Goal: Navigation & Orientation: Find specific page/section

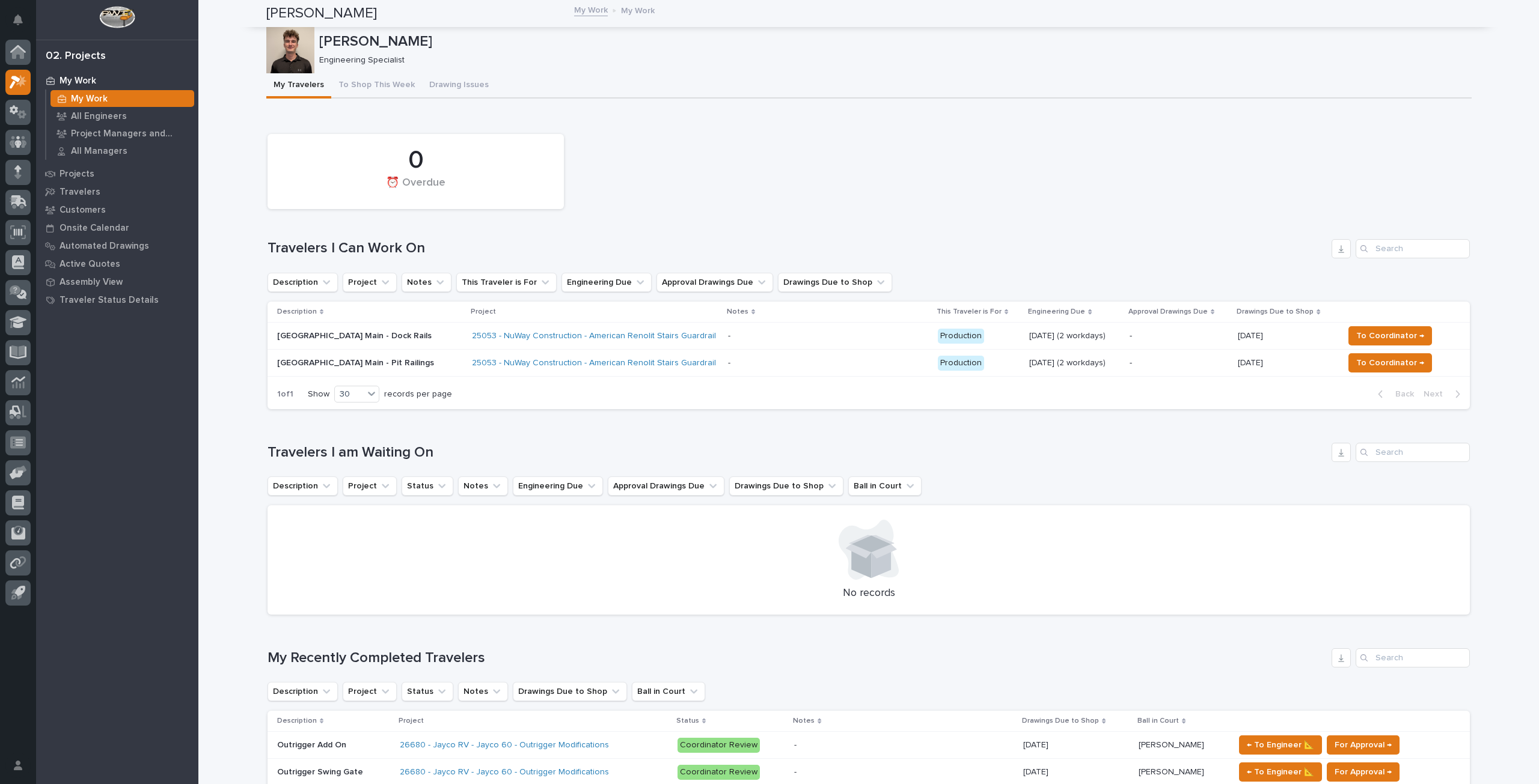
scroll to position [481, 0]
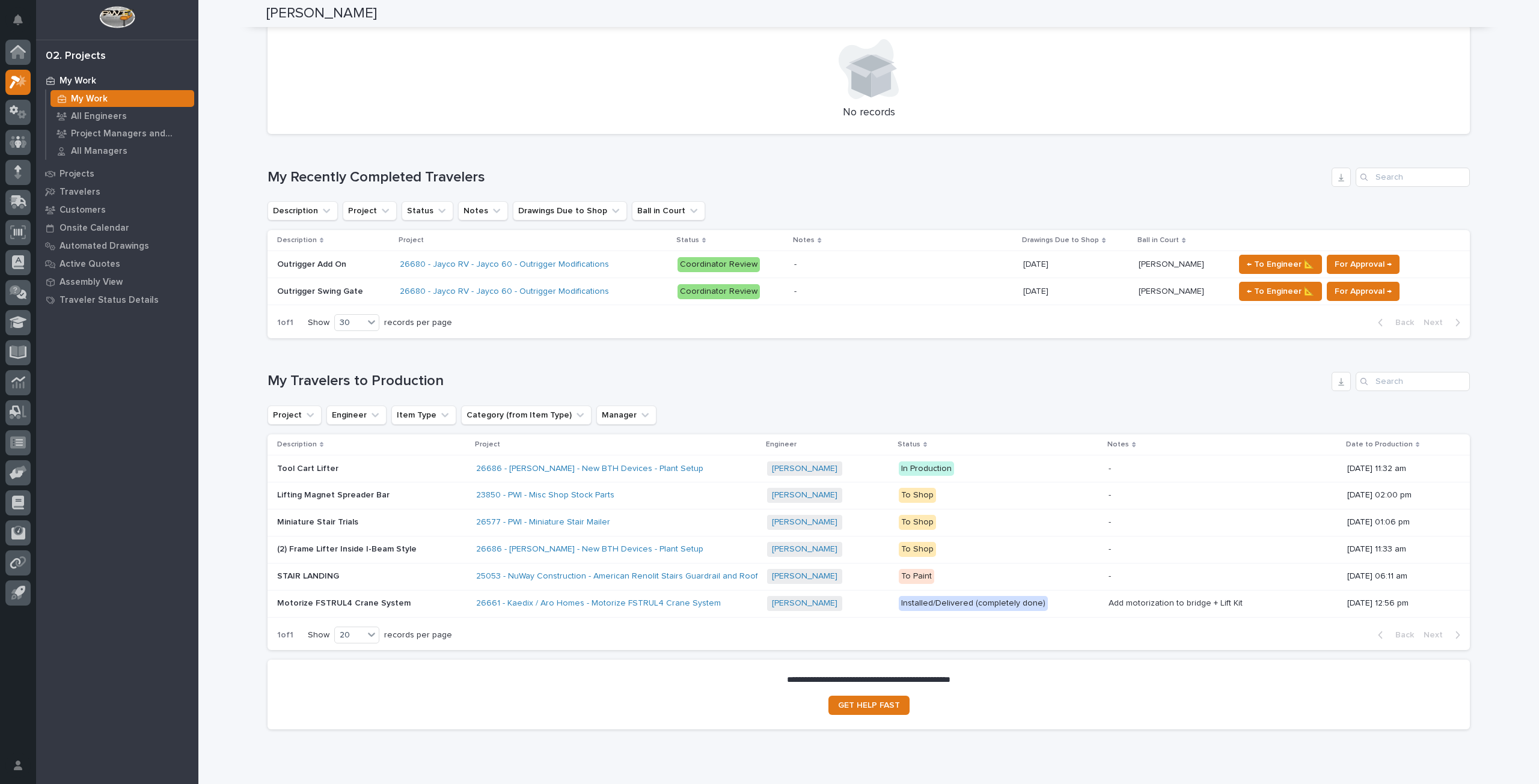
click at [924, 349] on div "Loading... Saving… My Travelers to Production Project Engineer Item Type Catego…" at bounding box center [868, 504] width 1202 height 312
click at [1016, 354] on div "Loading... Saving… My Travelers to Production Project Engineer Item Type Catego…" at bounding box center [868, 504] width 1202 height 312
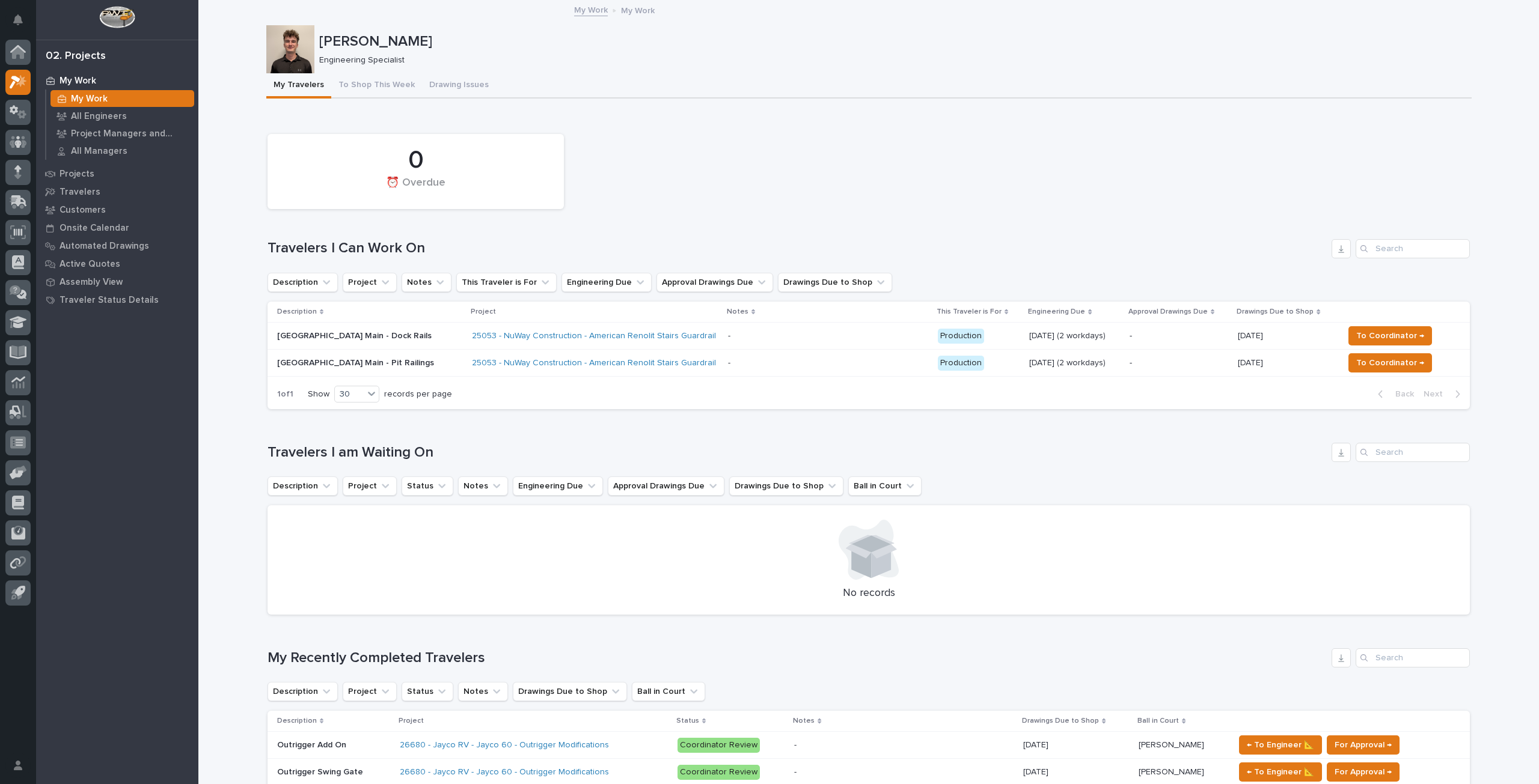
click at [188, 401] on div "My Work My Work All Engineers Project Managers and Engineers All Managers Proje…" at bounding box center [116, 428] width 162 height 713
click at [23, 121] on div at bounding box center [18, 112] width 25 height 25
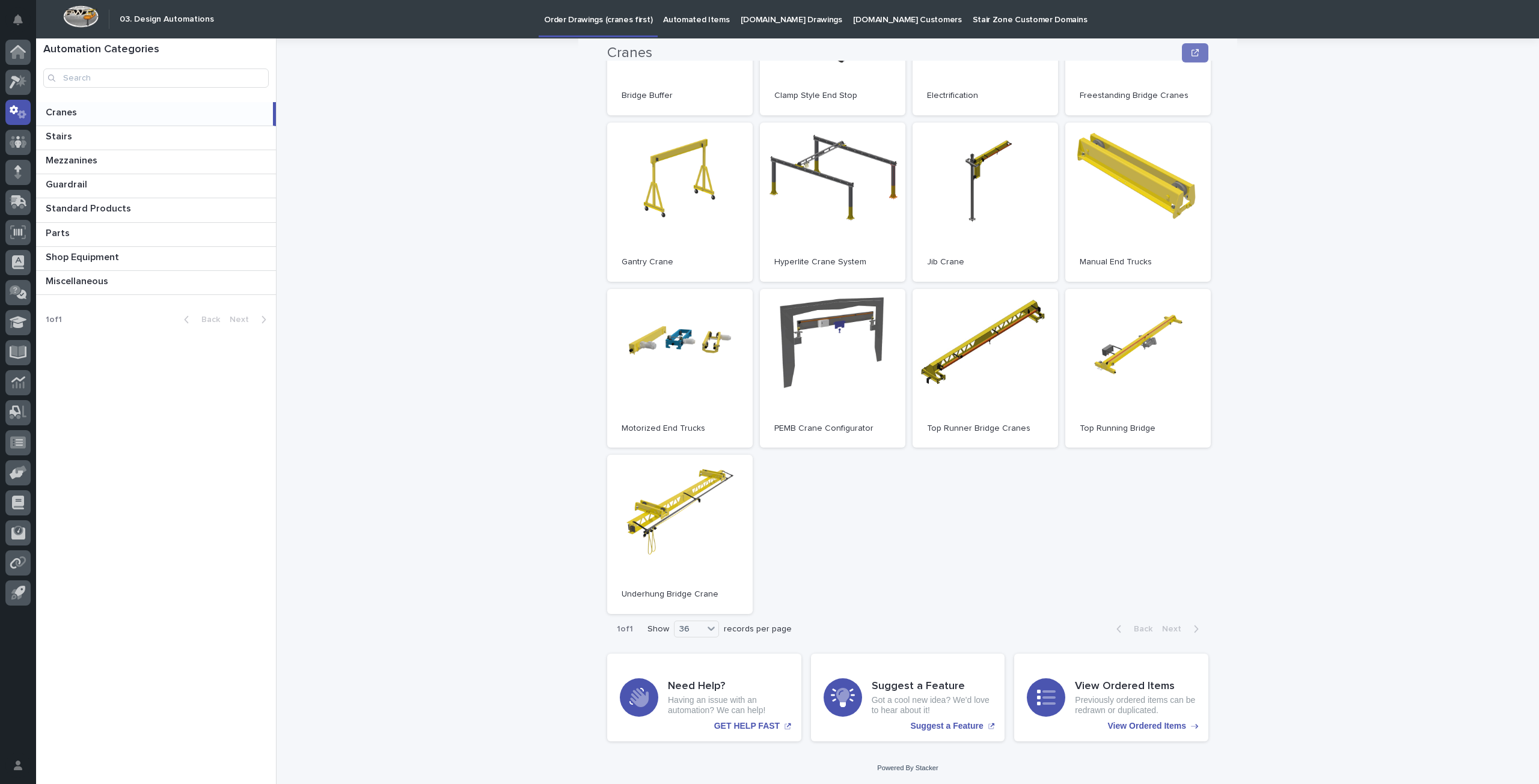
scroll to position [227, 0]
click at [115, 132] on p at bounding box center [158, 136] width 226 height 12
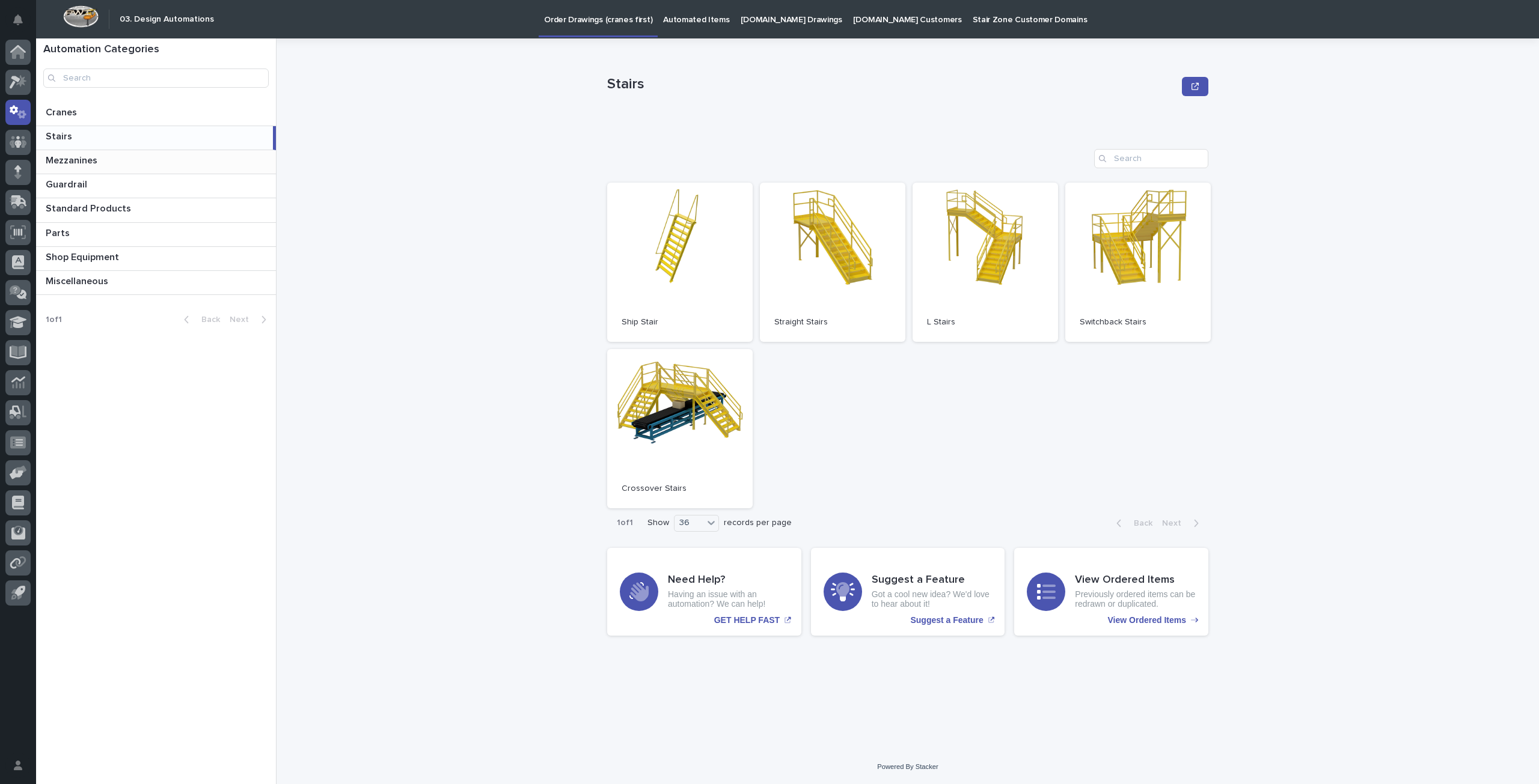
click at [116, 164] on p at bounding box center [158, 160] width 226 height 12
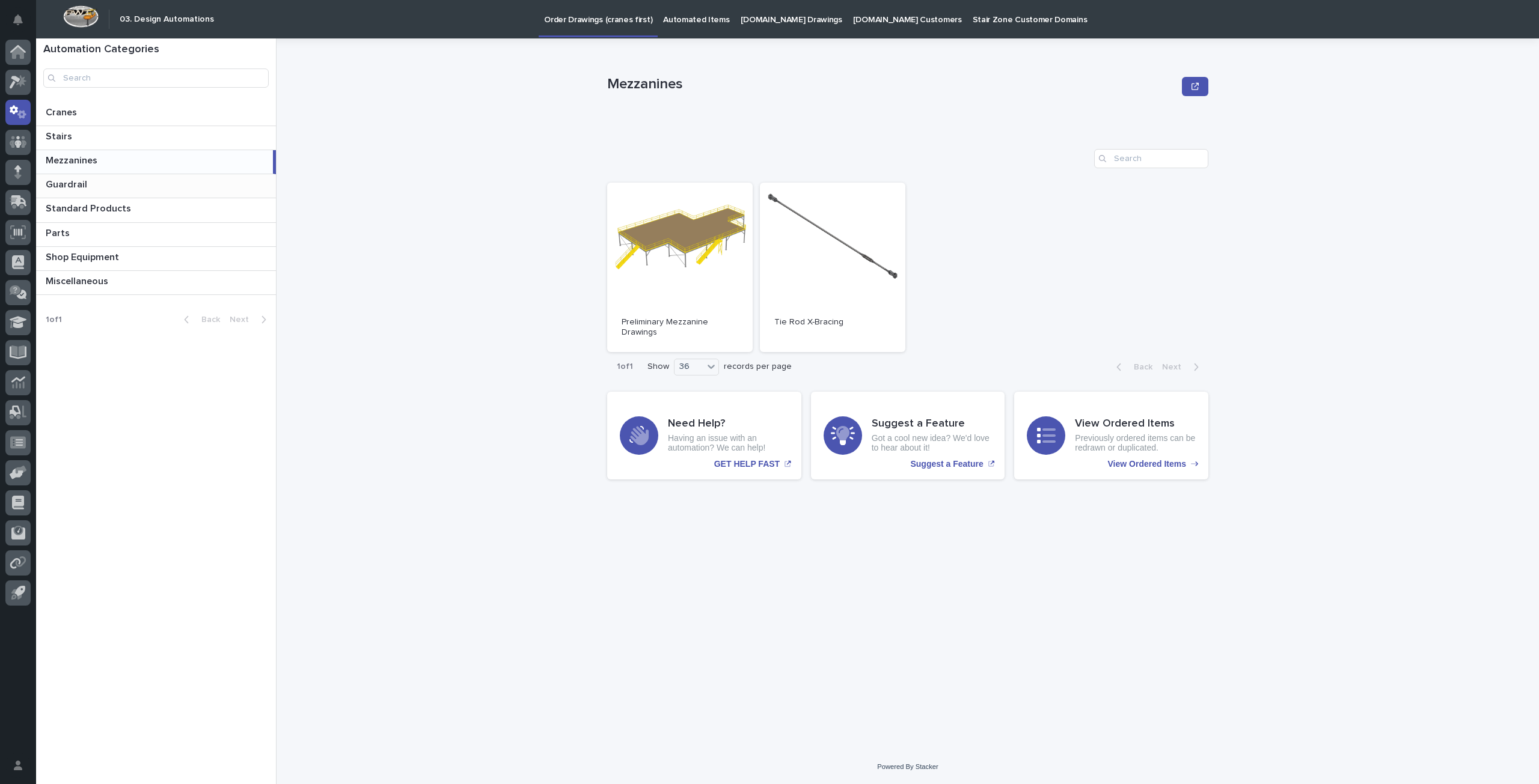
click at [116, 179] on p at bounding box center [158, 184] width 226 height 12
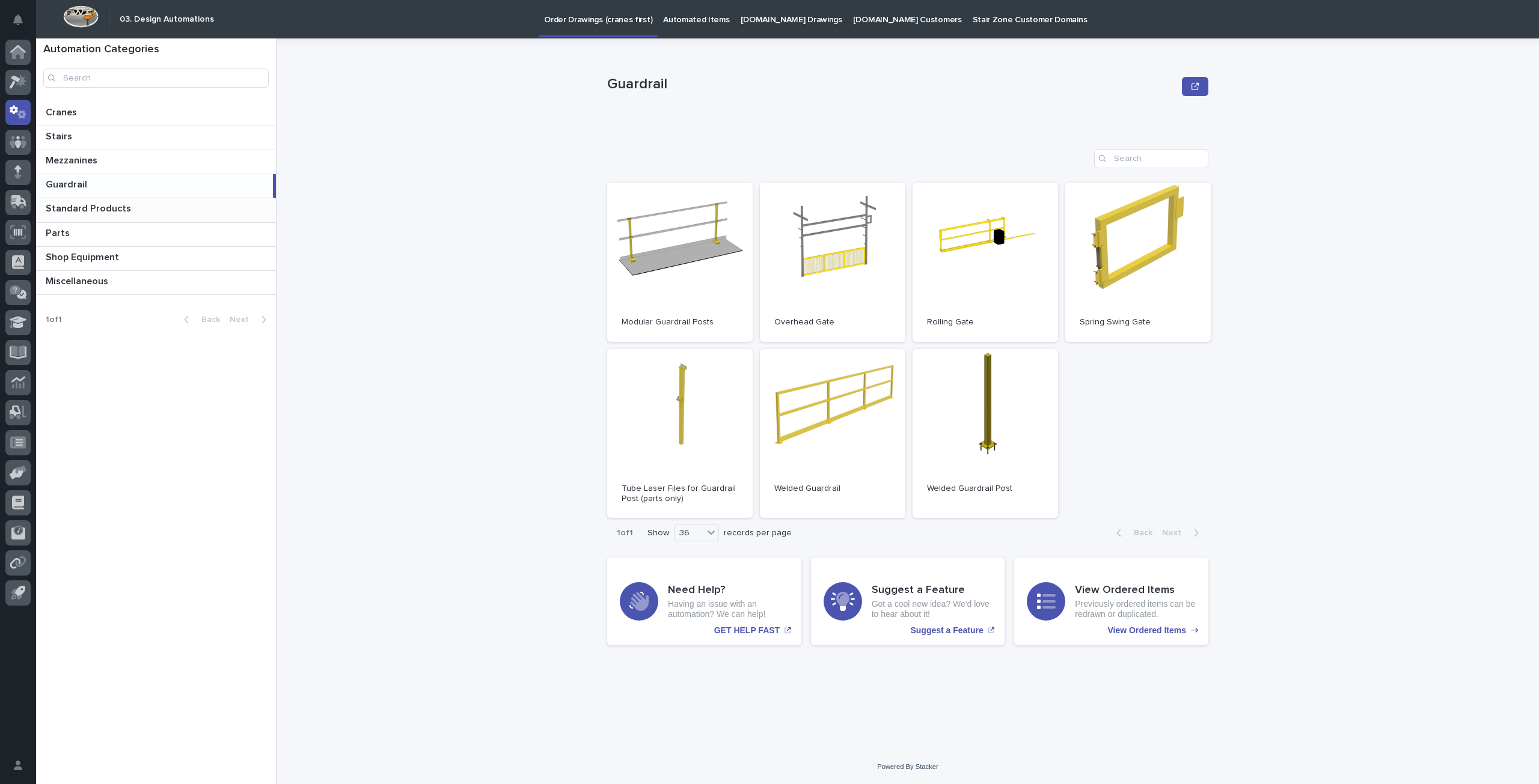
click at [150, 209] on p at bounding box center [158, 209] width 226 height 12
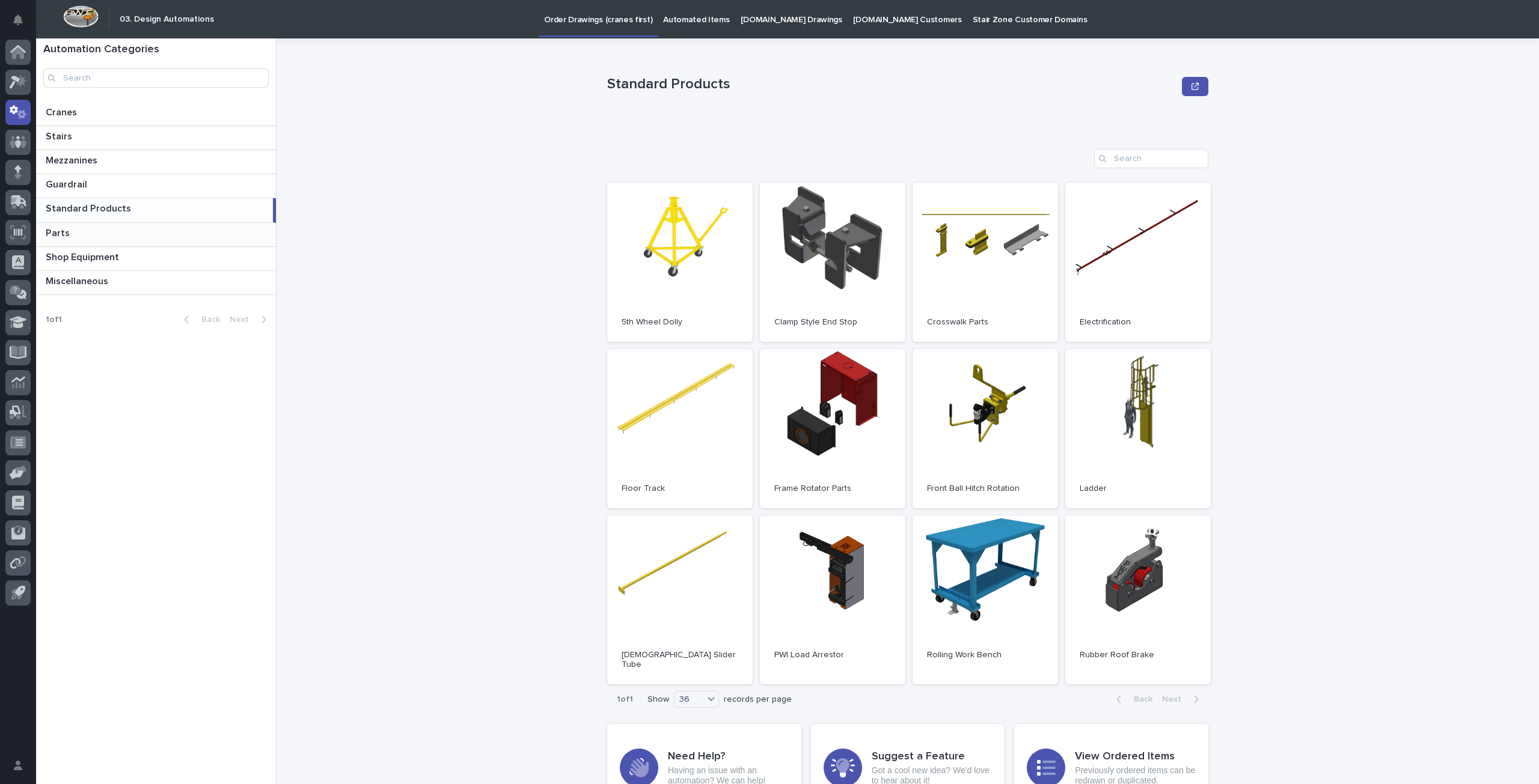
click at [94, 236] on p at bounding box center [158, 234] width 226 height 12
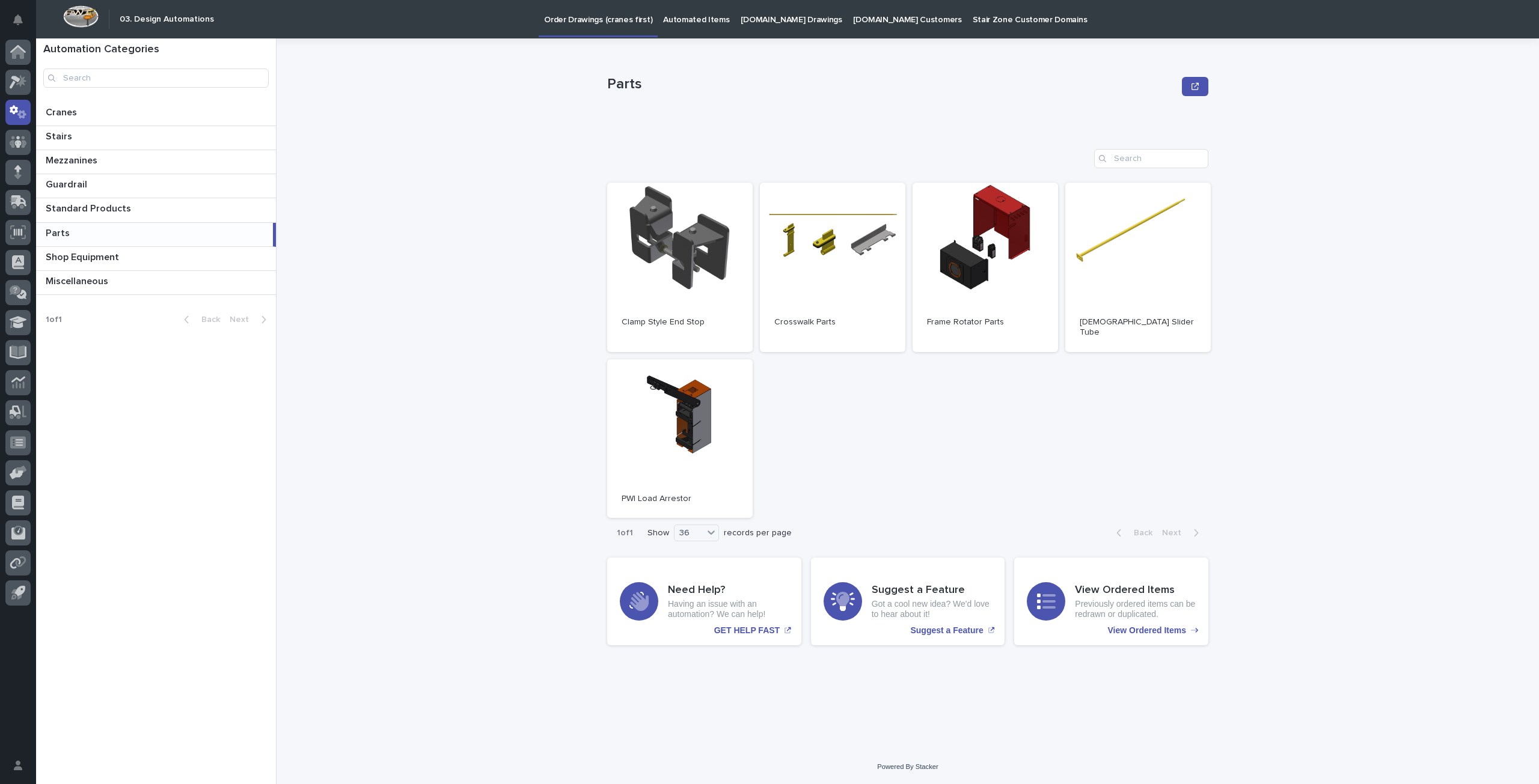
click at [550, 352] on div "Parts Parts Sorry, there was an error saving your record. Please try again. Ple…" at bounding box center [915, 412] width 1248 height 746
click at [107, 251] on p "Shop Equipment" at bounding box center [83, 256] width 76 height 13
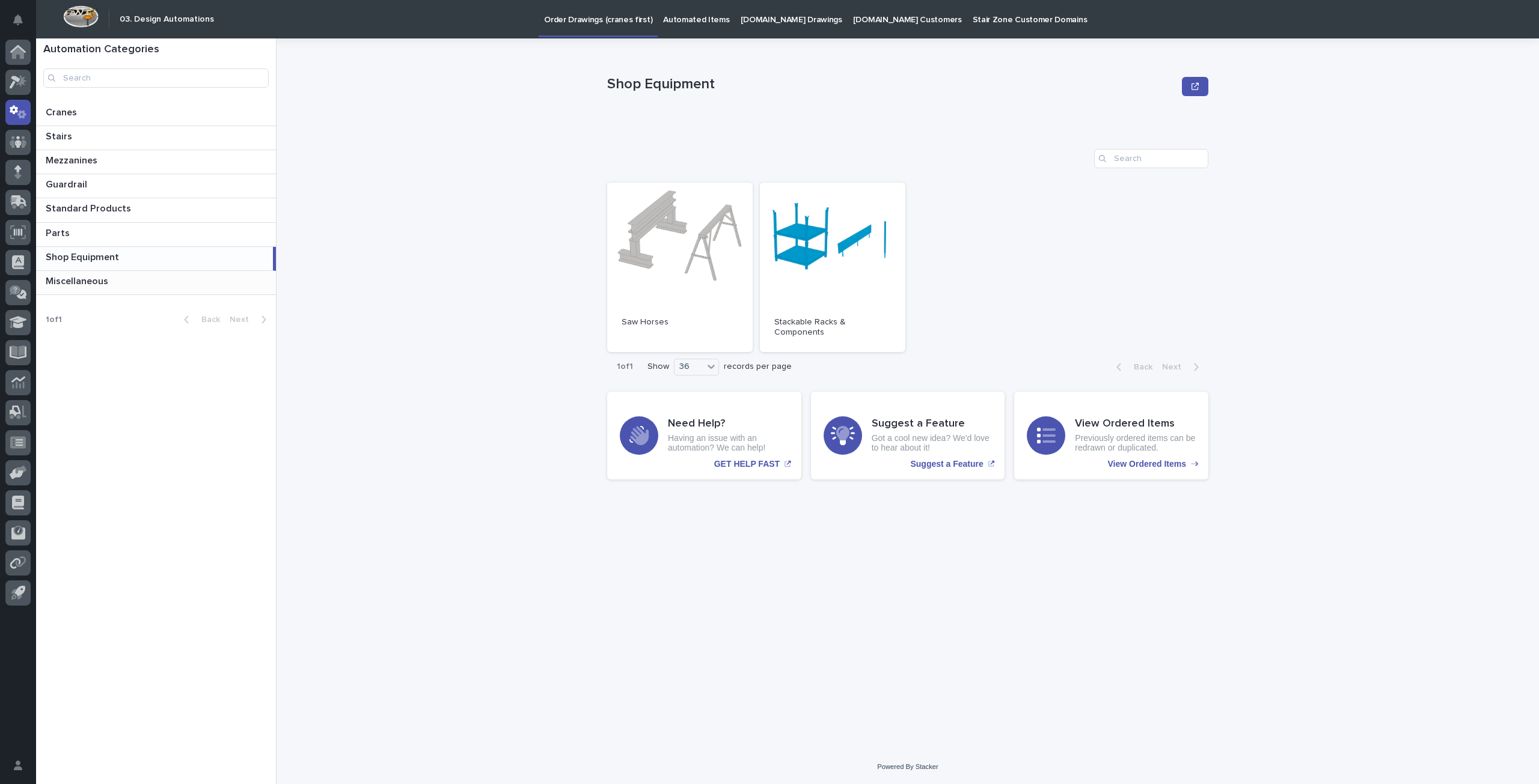
click at [165, 286] on div "Miscellaneous Miscellaneous" at bounding box center [156, 283] width 240 height 23
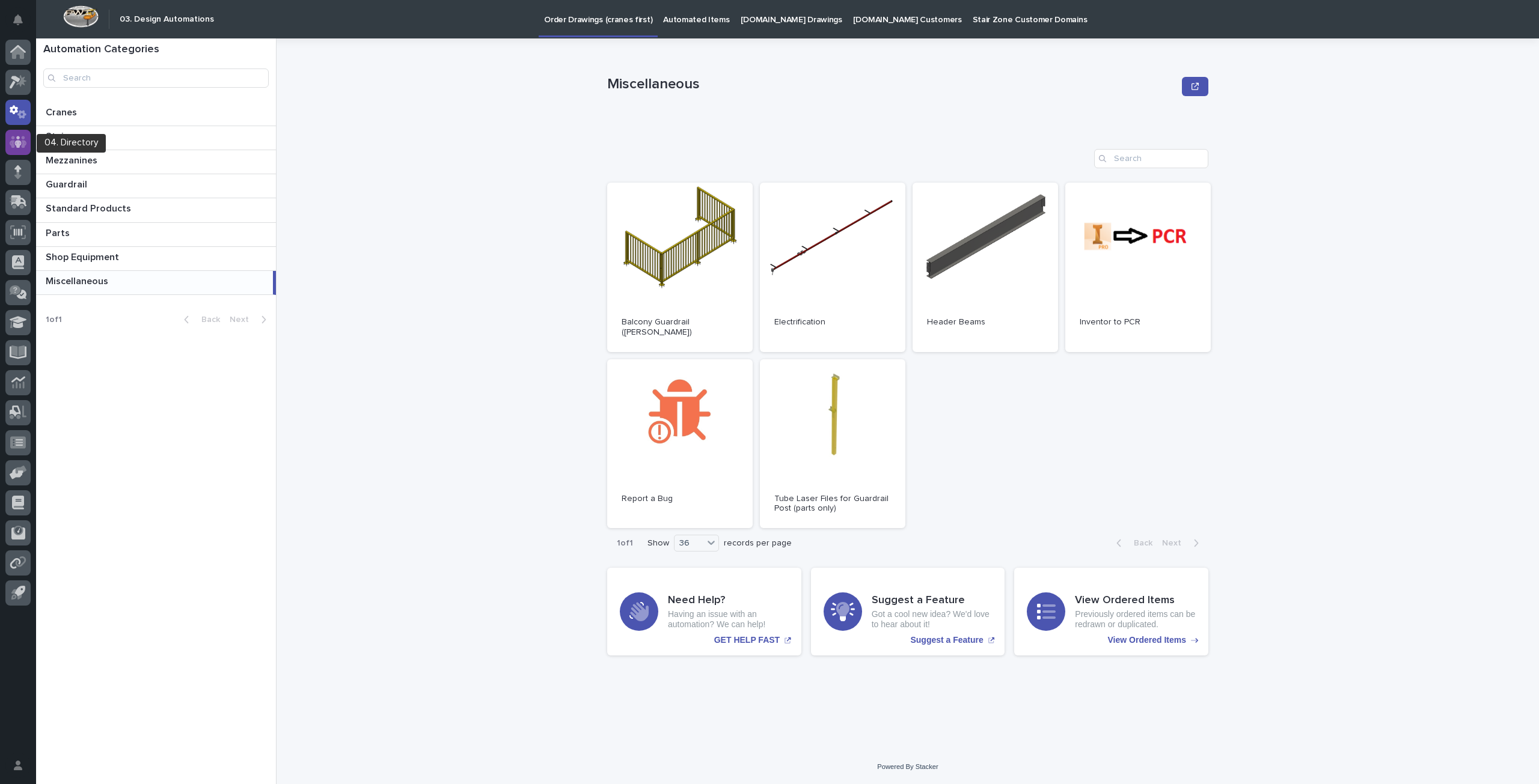
click at [12, 138] on icon at bounding box center [18, 141] width 17 height 12
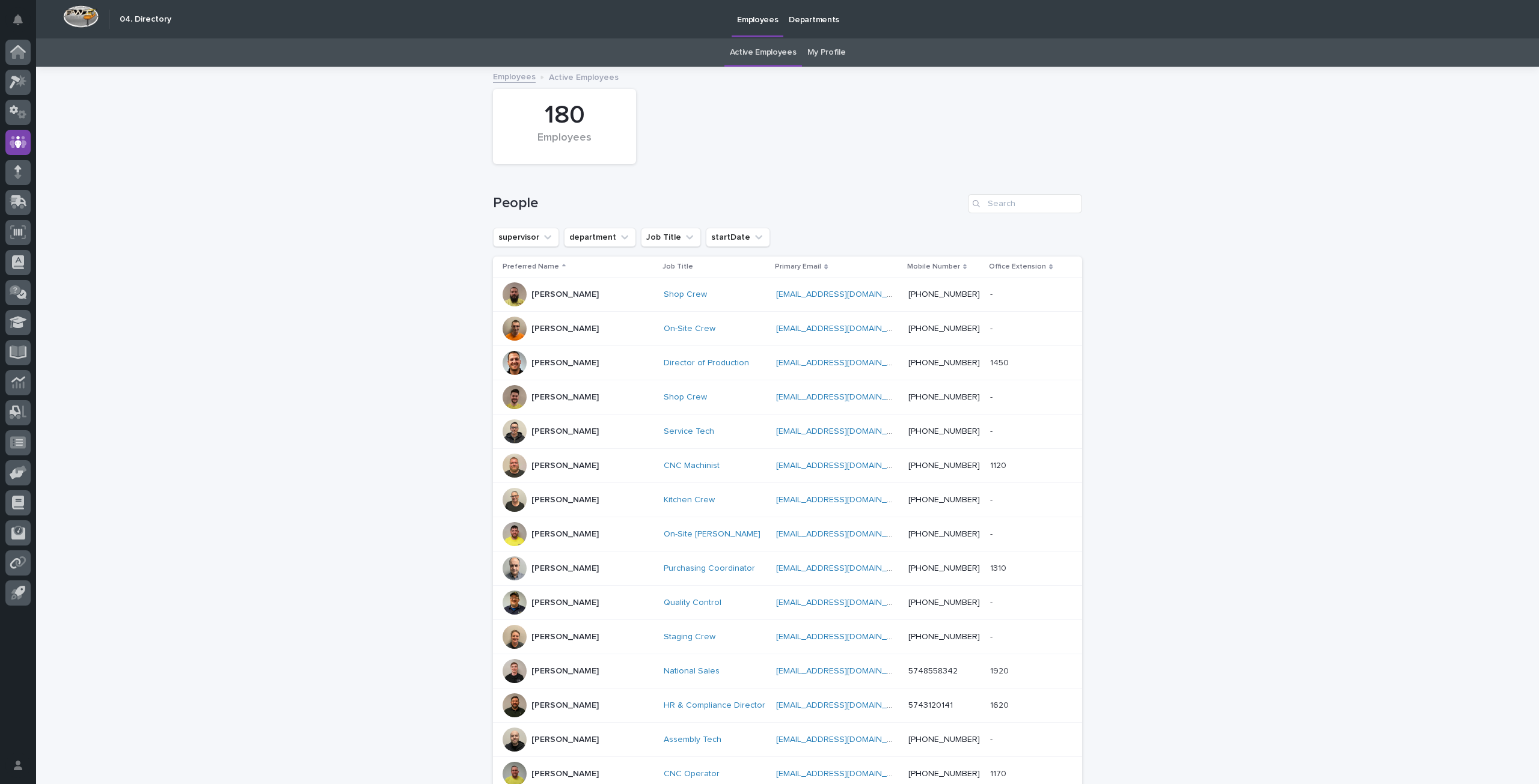
scroll to position [311, 0]
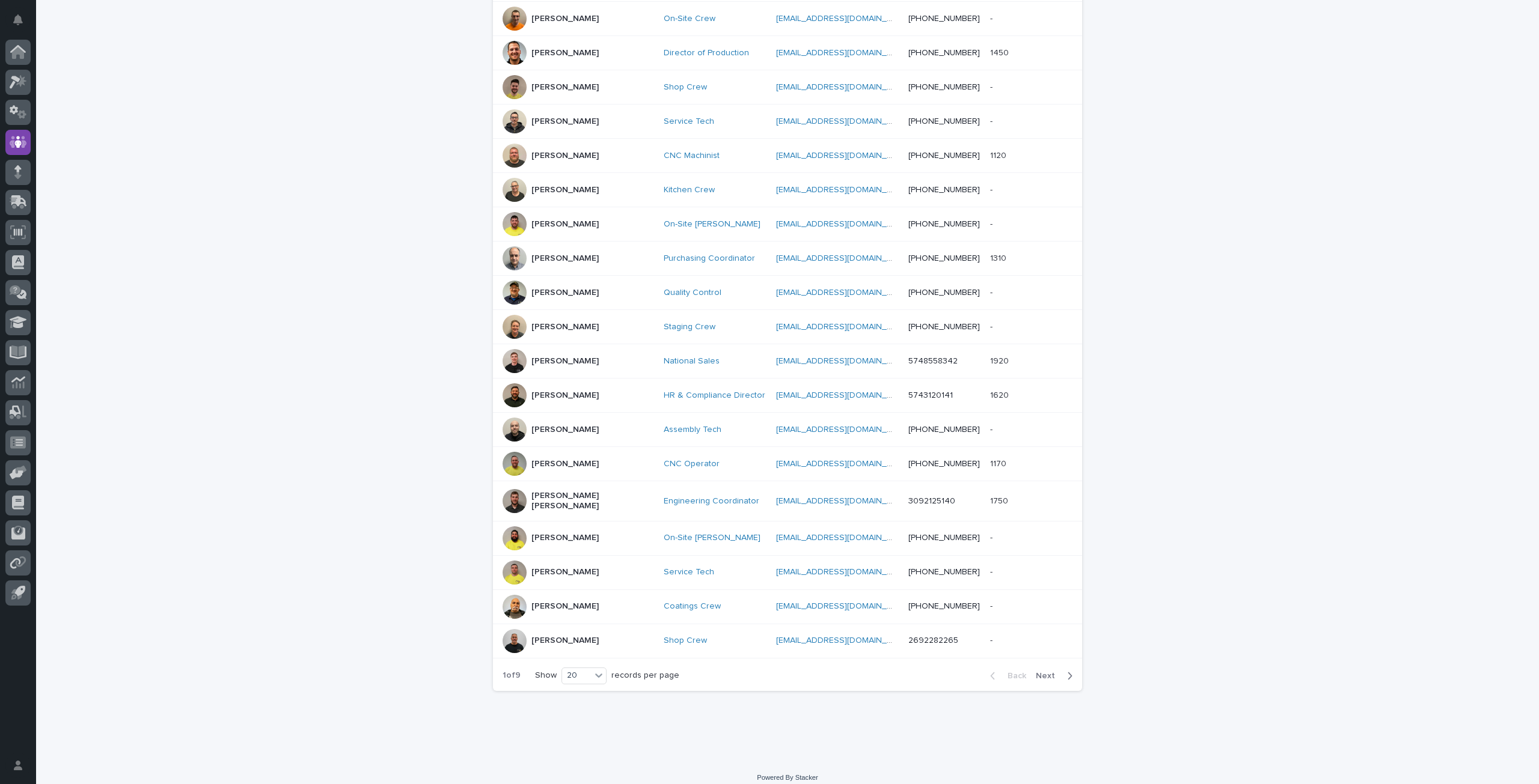
click at [1054, 672] on span "Next" at bounding box center [1049, 676] width 27 height 8
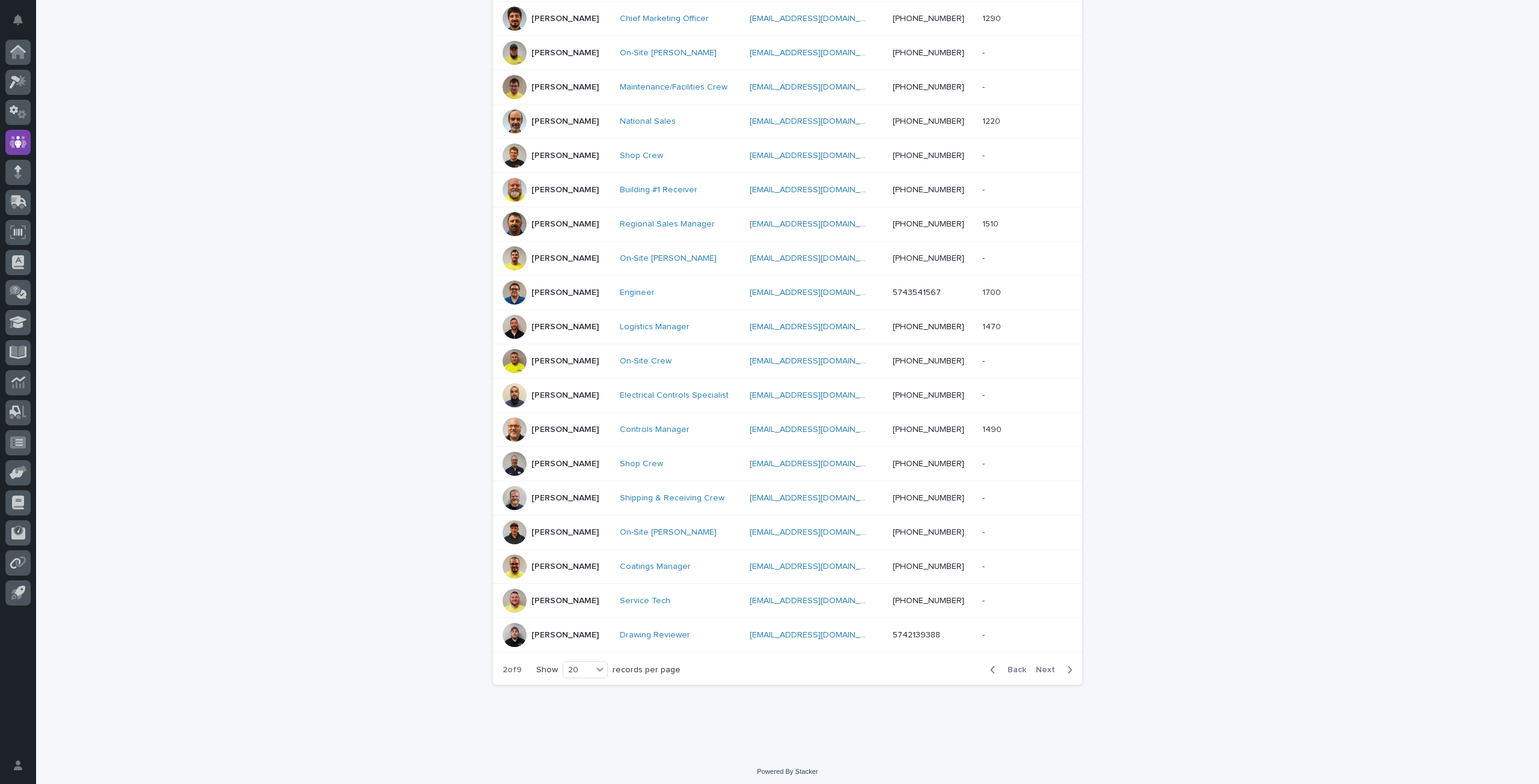
click at [1050, 665] on button "Next" at bounding box center [1056, 670] width 51 height 11
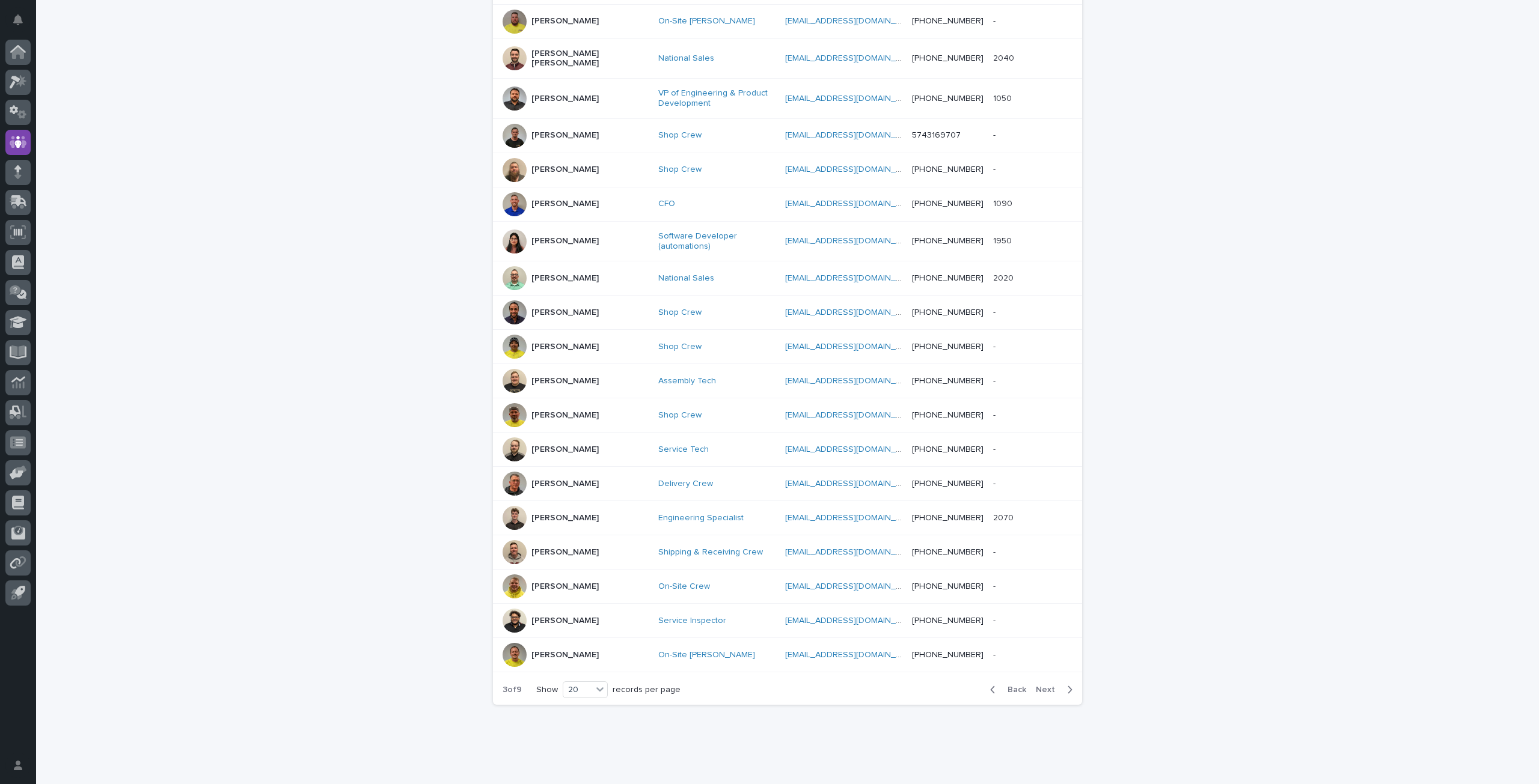
click at [318, 562] on div "Loading... Saving… Loading... Saving… 180 Employees People supervisor departmen…" at bounding box center [787, 264] width 1503 height 1024
click at [24, 182] on div at bounding box center [18, 173] width 25 height 25
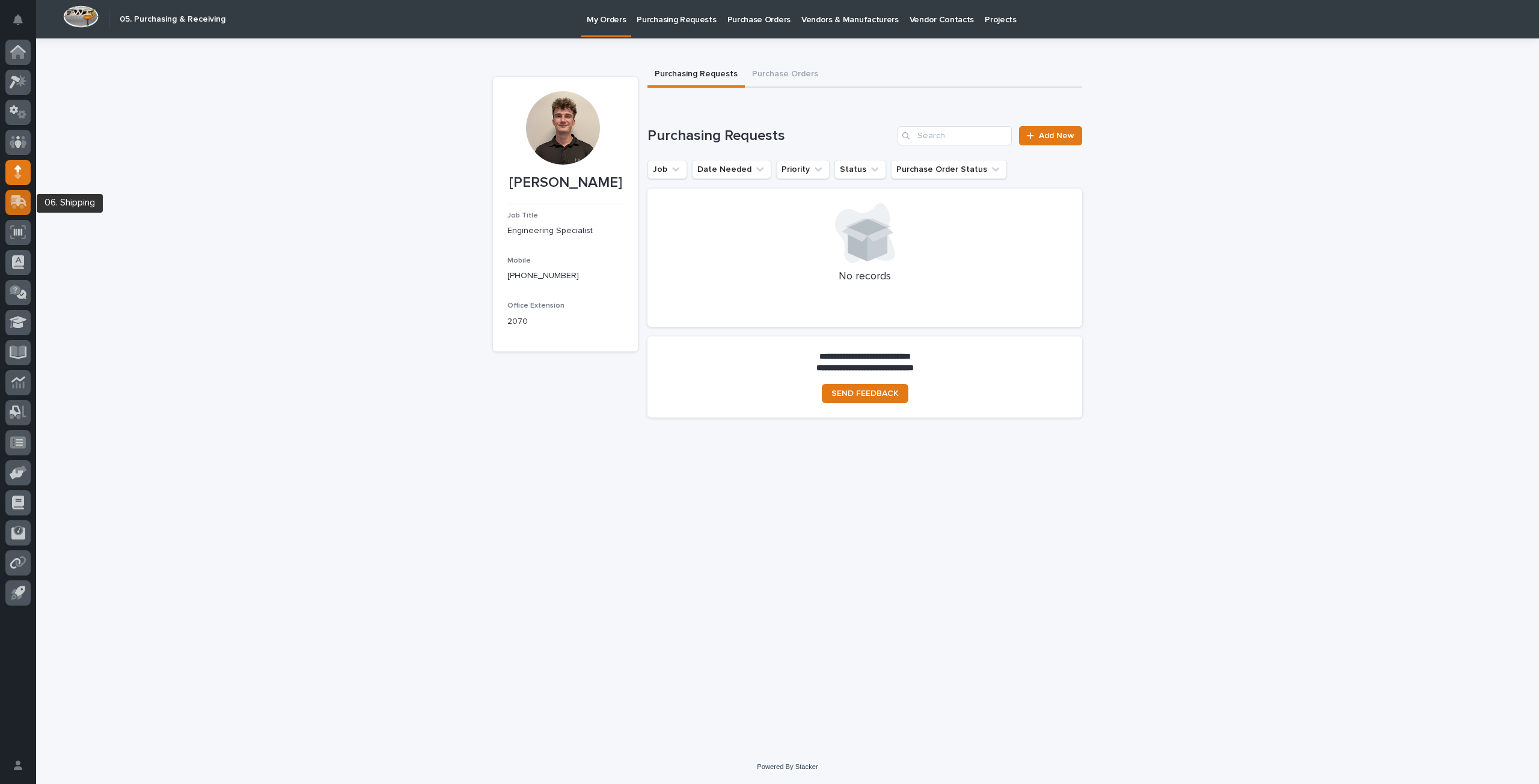
click at [15, 206] on icon at bounding box center [17, 203] width 14 height 12
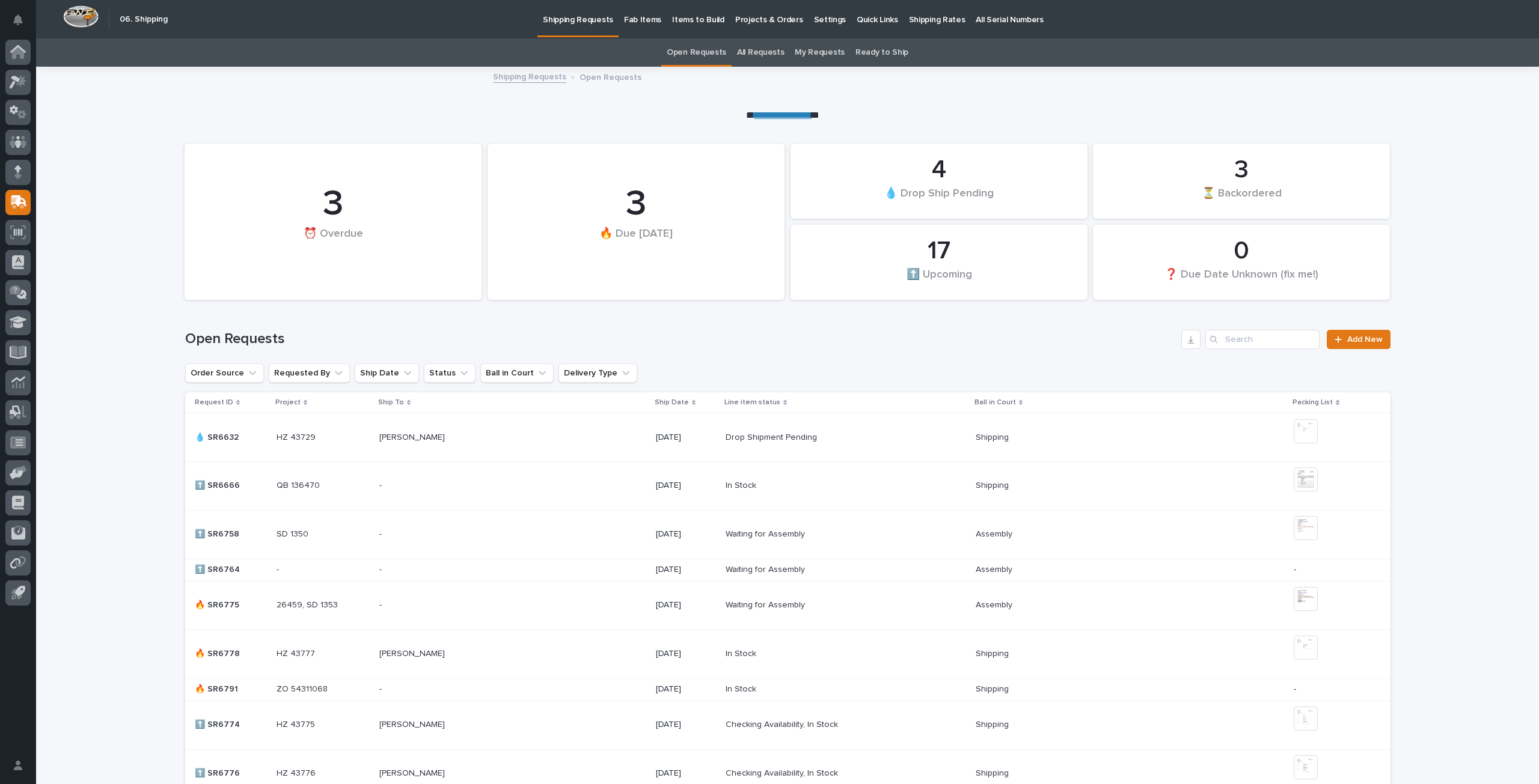
click at [433, 268] on div "3 ⏰ Overdue" at bounding box center [333, 221] width 285 height 144
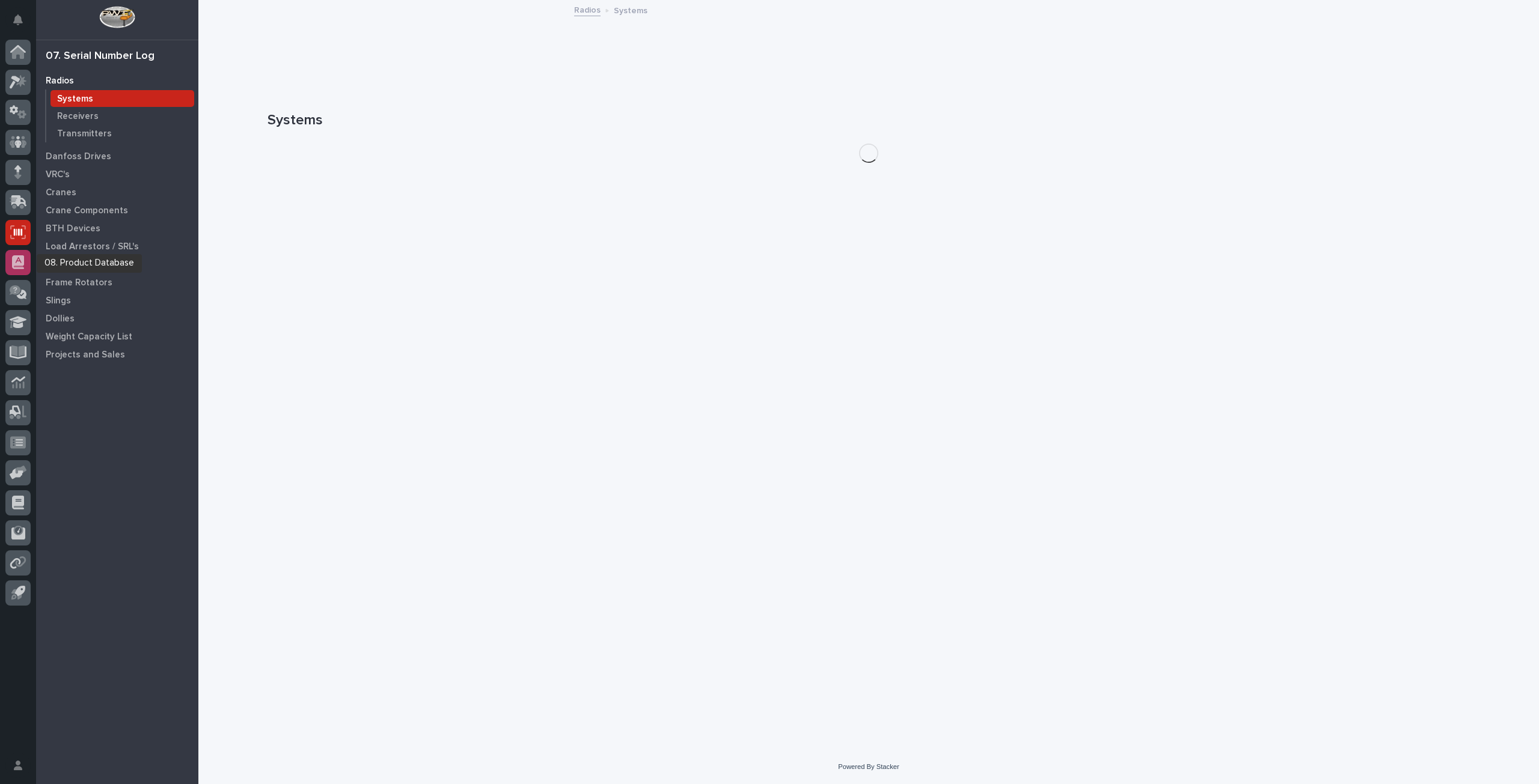
click at [21, 258] on icon at bounding box center [17, 261] width 12 height 13
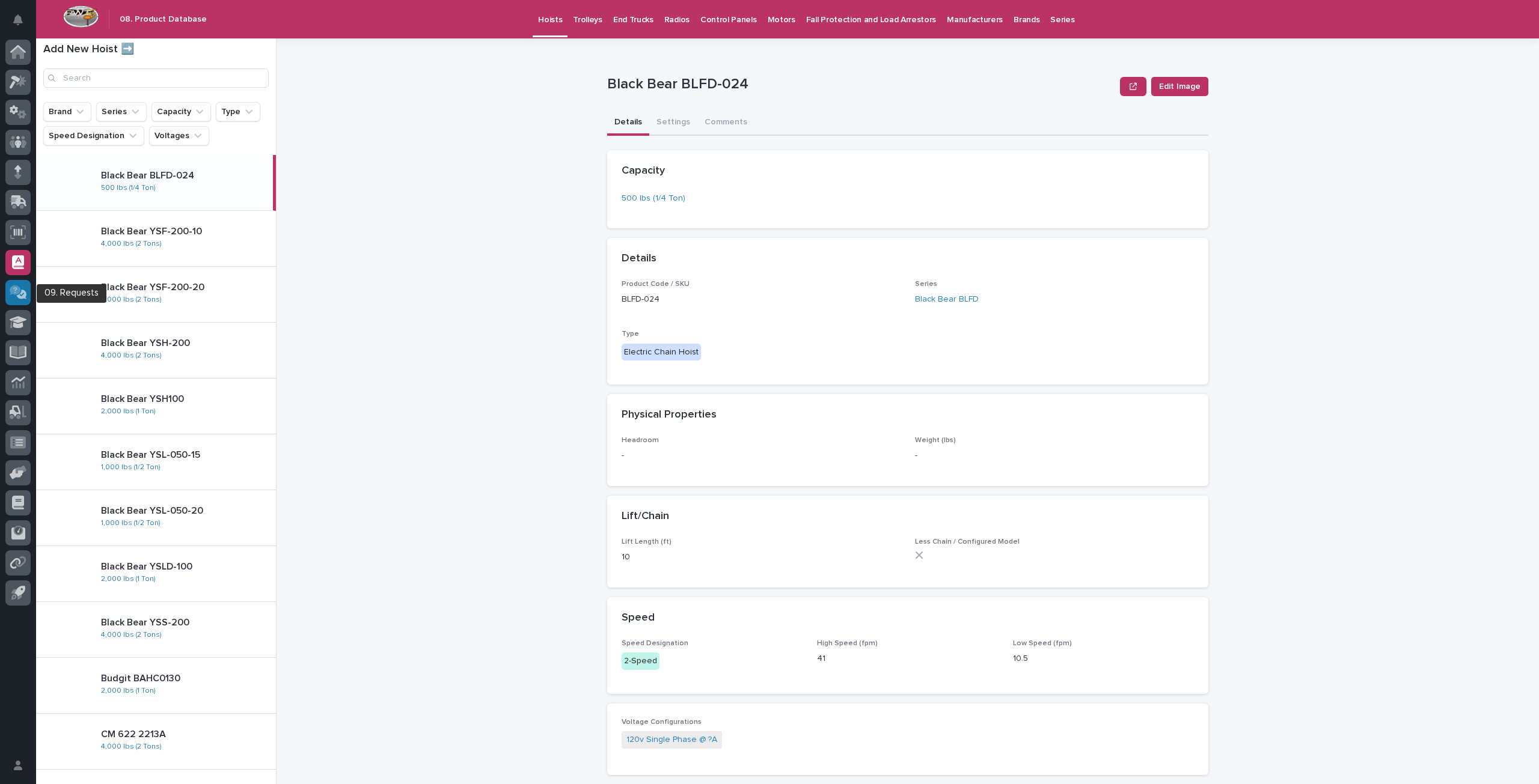
click at [19, 294] on icon at bounding box center [18, 292] width 17 height 13
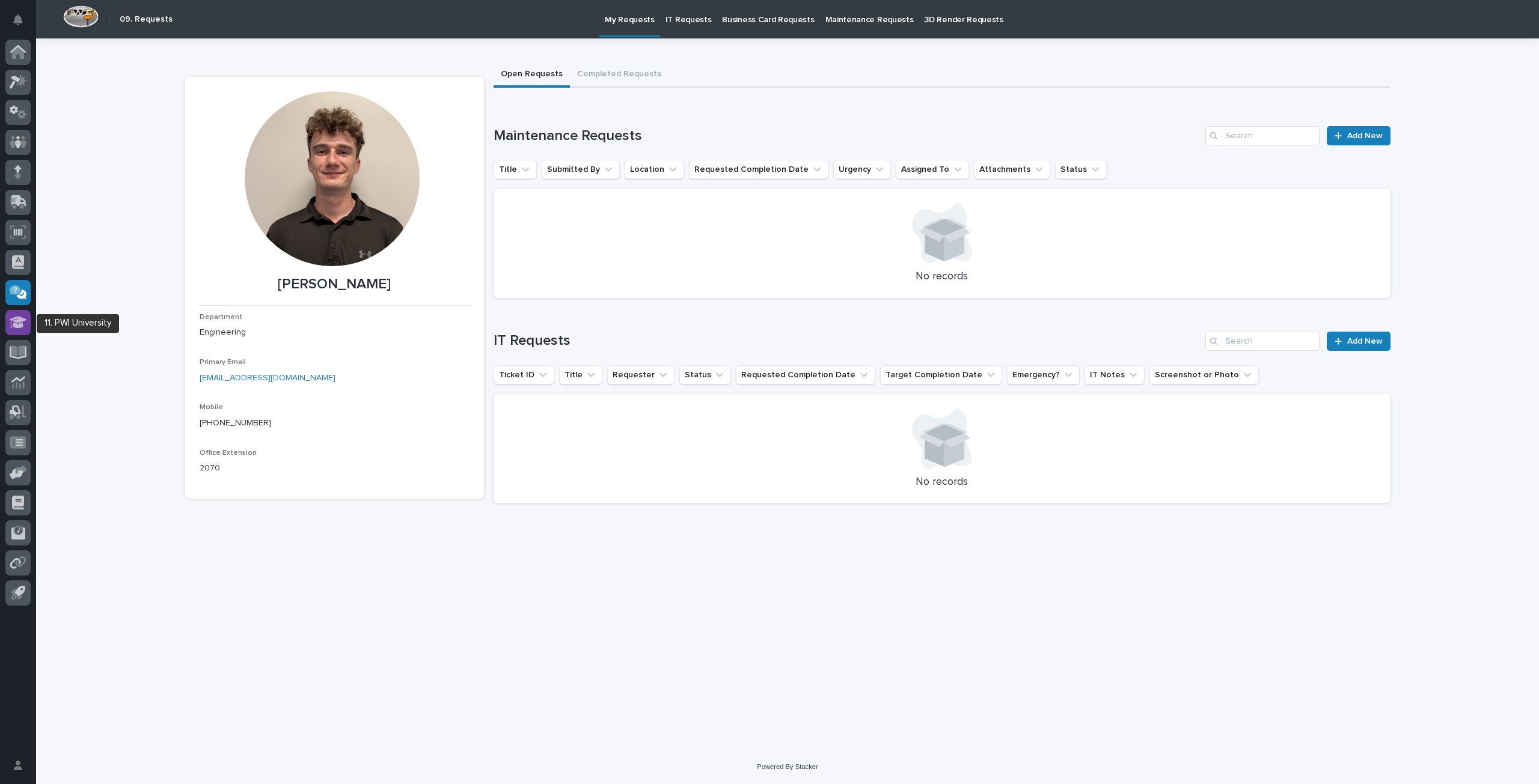
click at [21, 328] on icon at bounding box center [18, 322] width 17 height 13
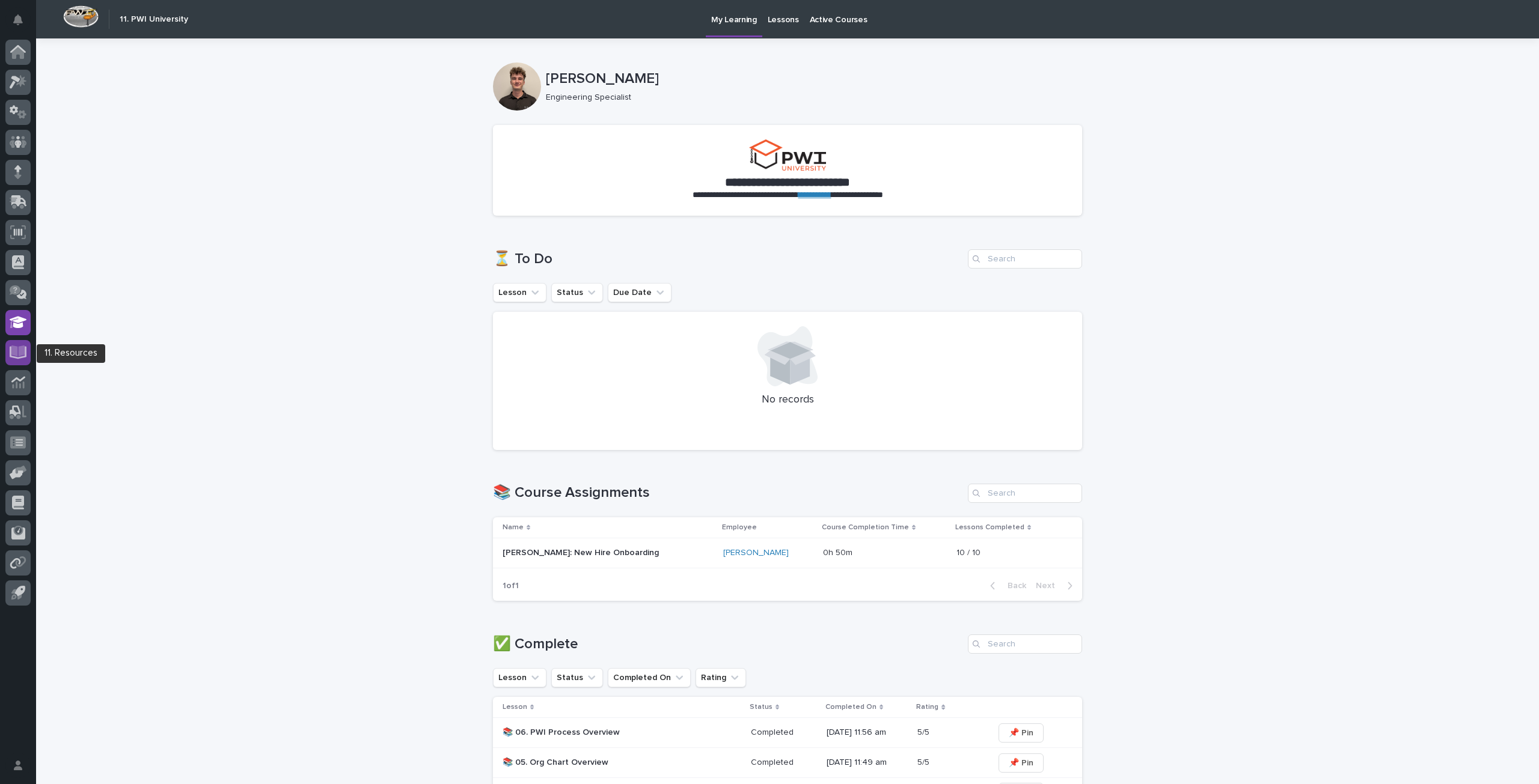
click at [21, 353] on icon at bounding box center [18, 351] width 13 height 12
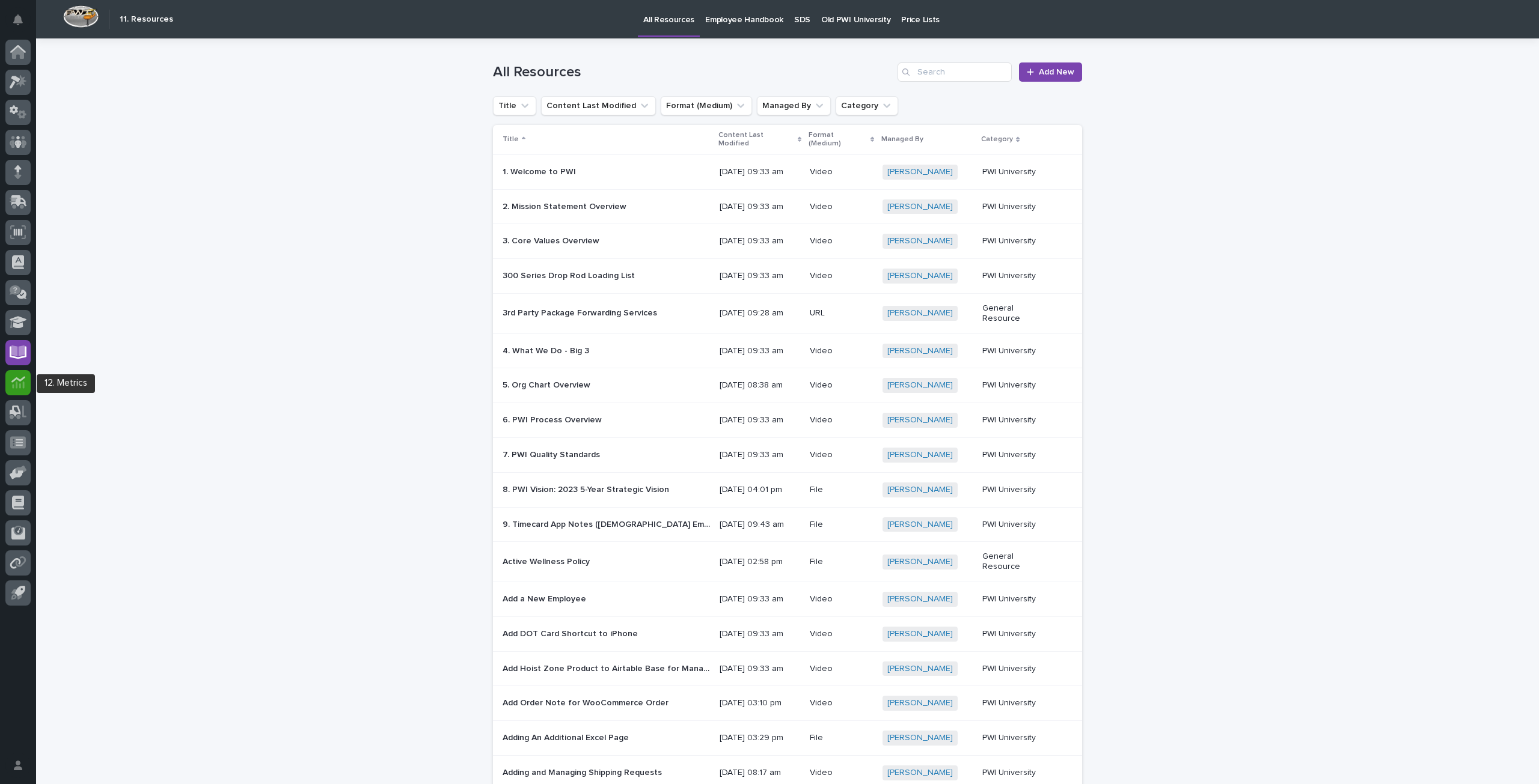
click at [15, 378] on icon at bounding box center [17, 379] width 13 height 6
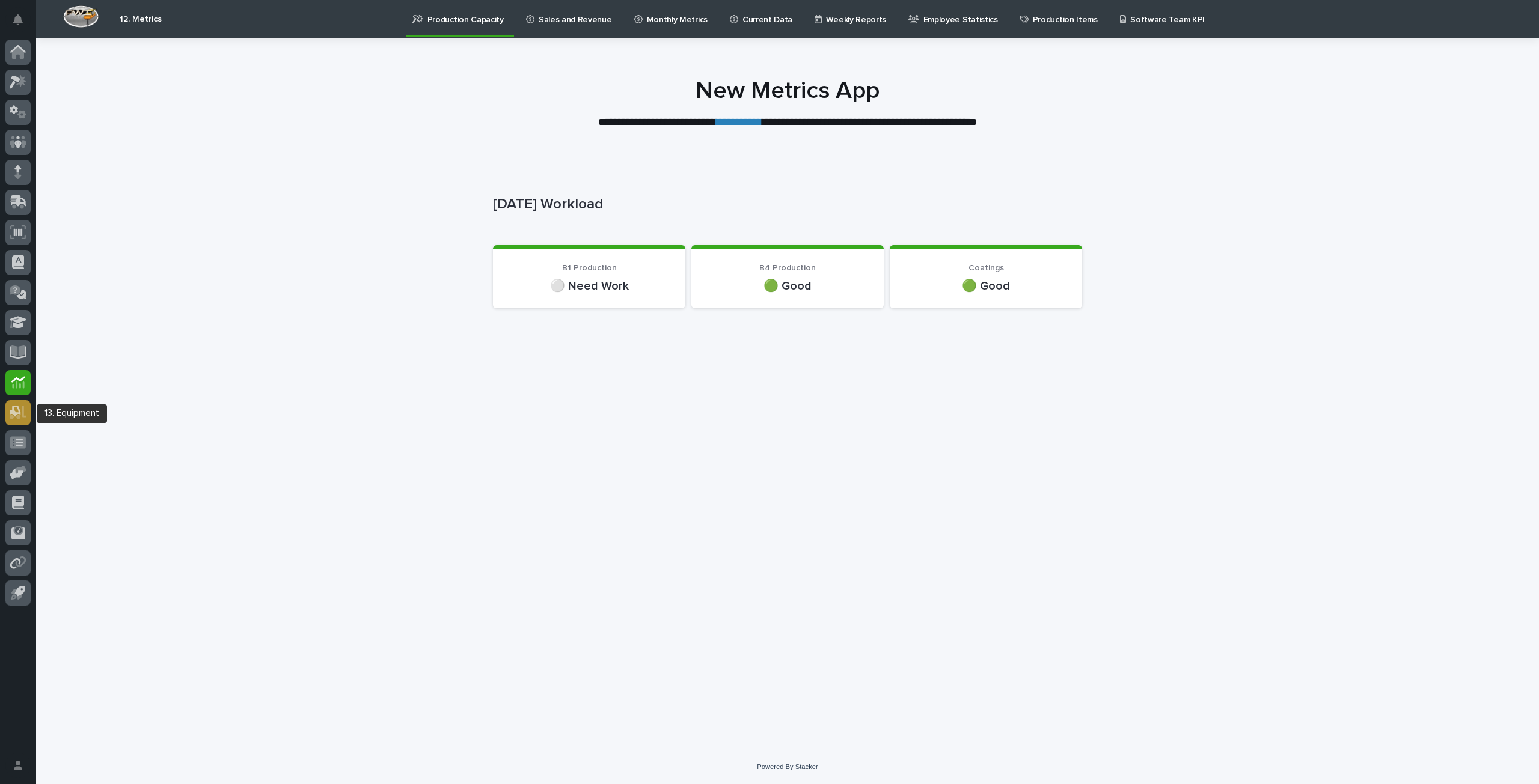
click at [12, 405] on icon at bounding box center [18, 412] width 17 height 13
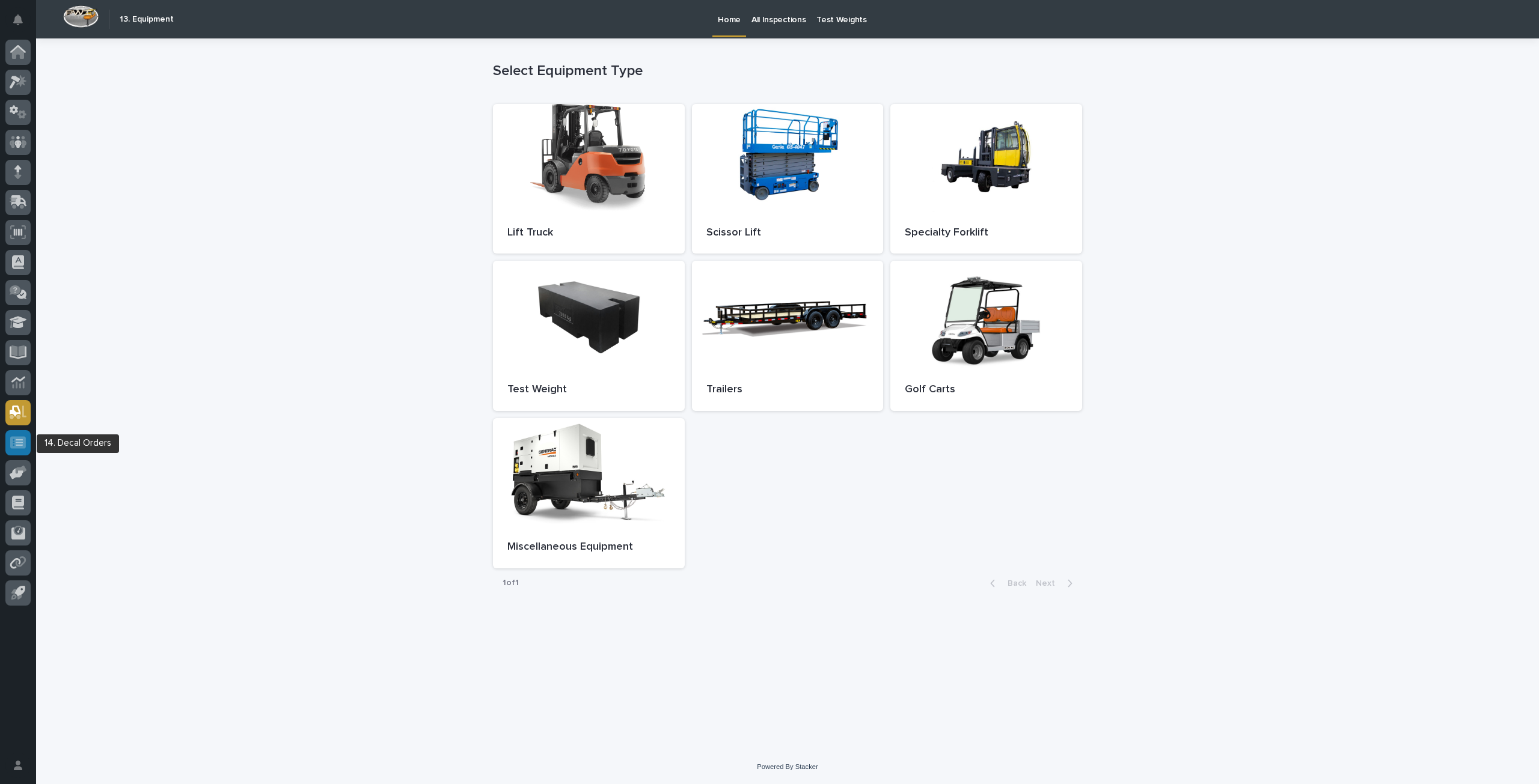
click at [7, 442] on div at bounding box center [18, 443] width 25 height 25
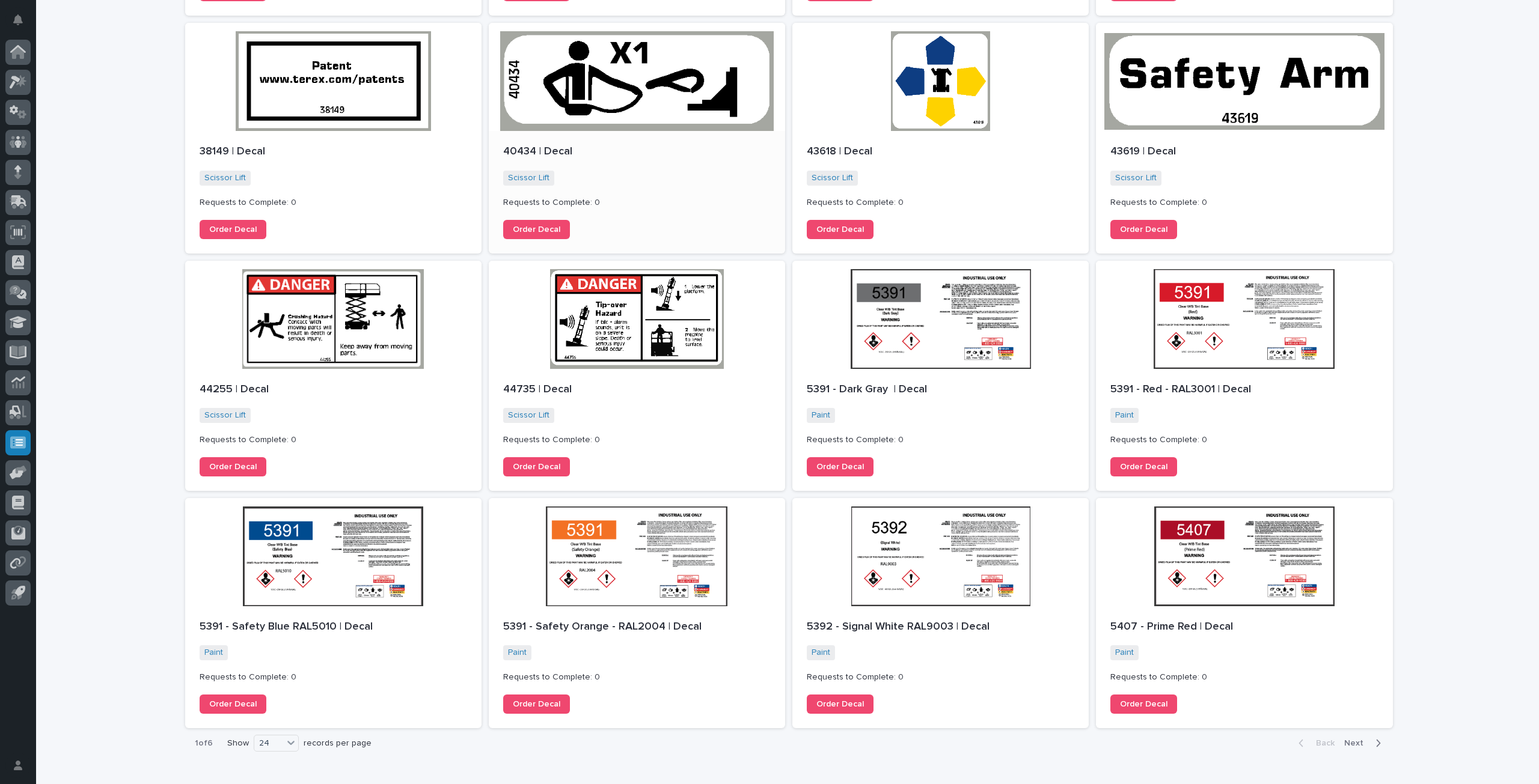
scroll to position [913, 0]
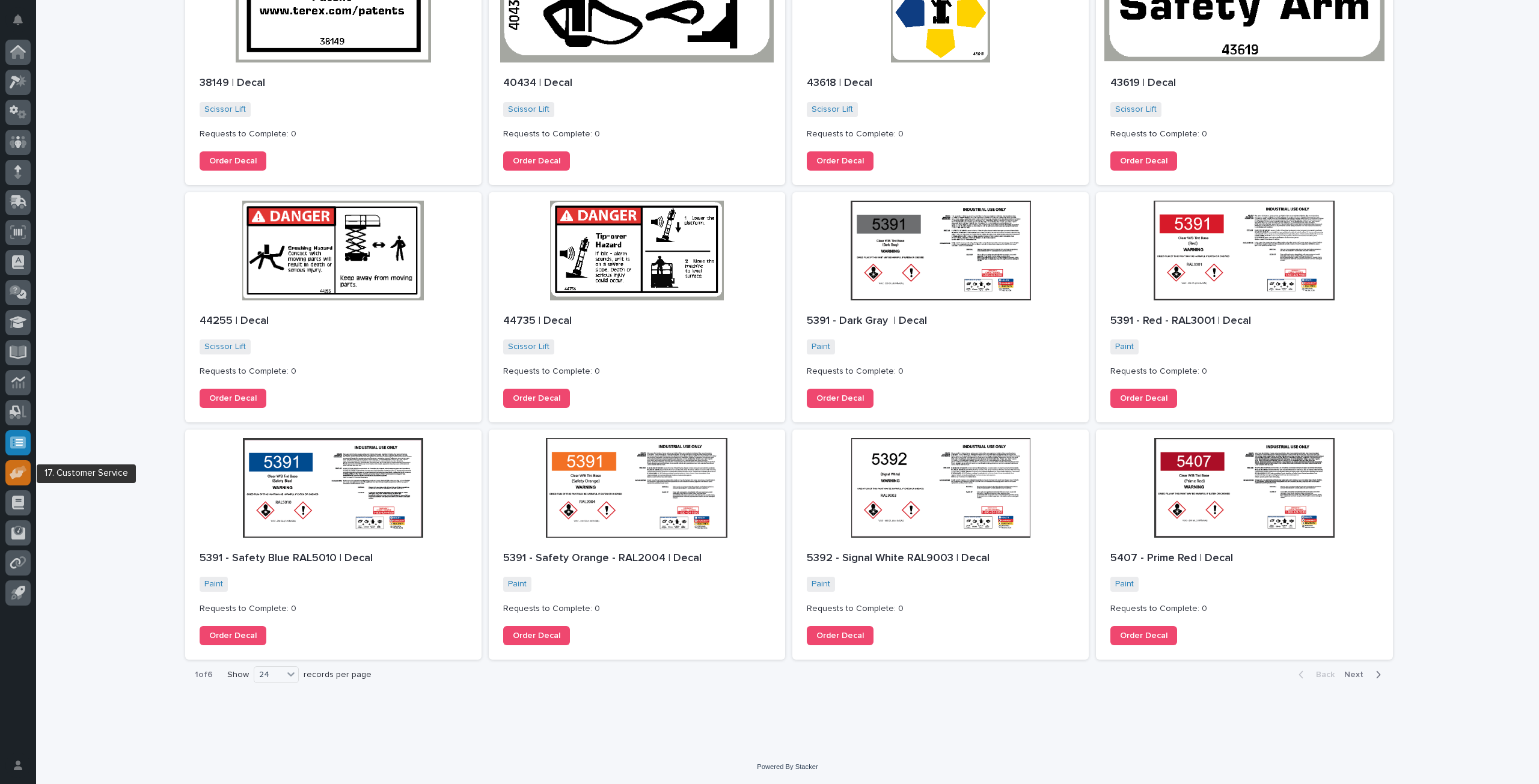
click at [25, 471] on icon at bounding box center [21, 469] width 12 height 8
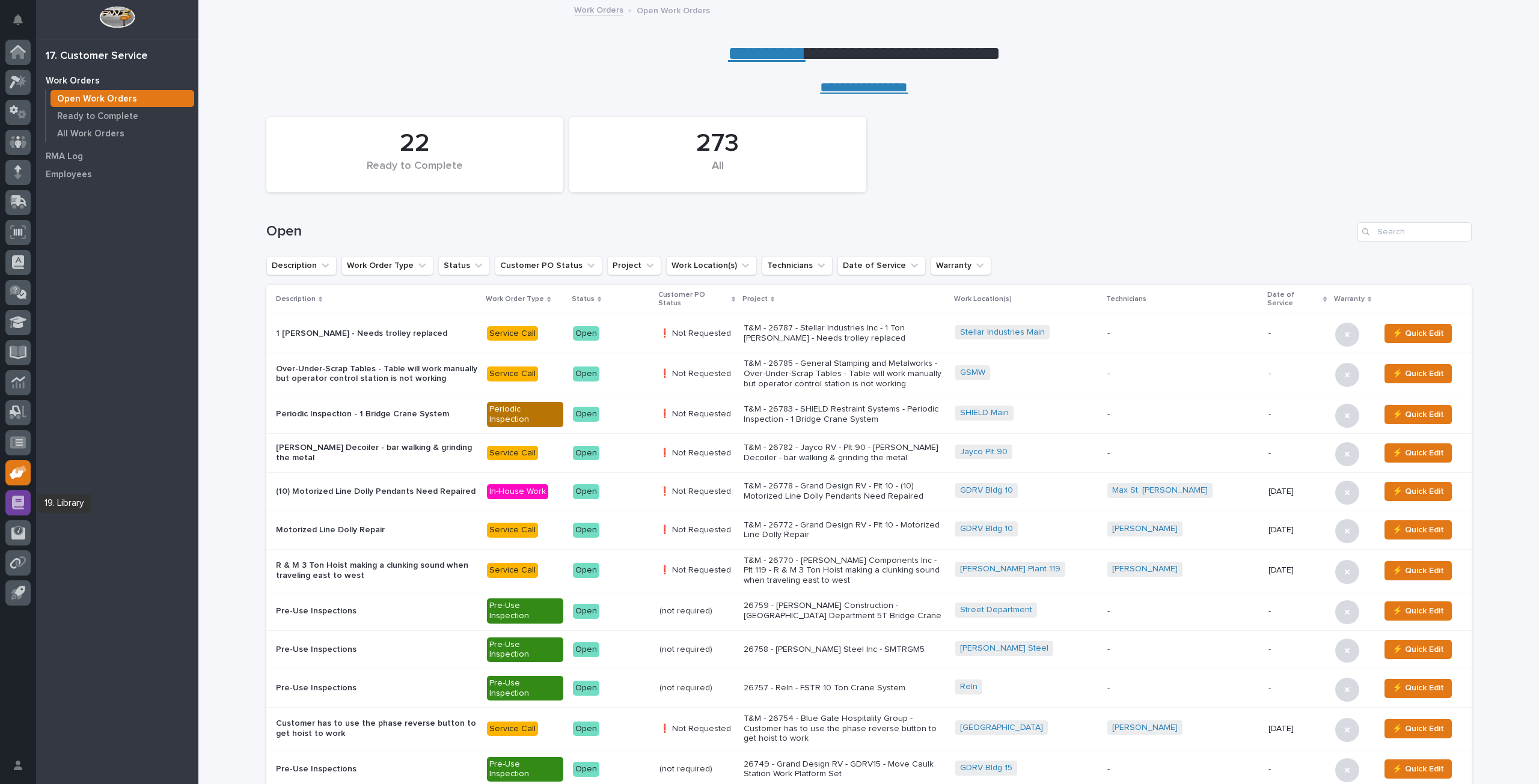
click at [15, 494] on div at bounding box center [18, 503] width 25 height 25
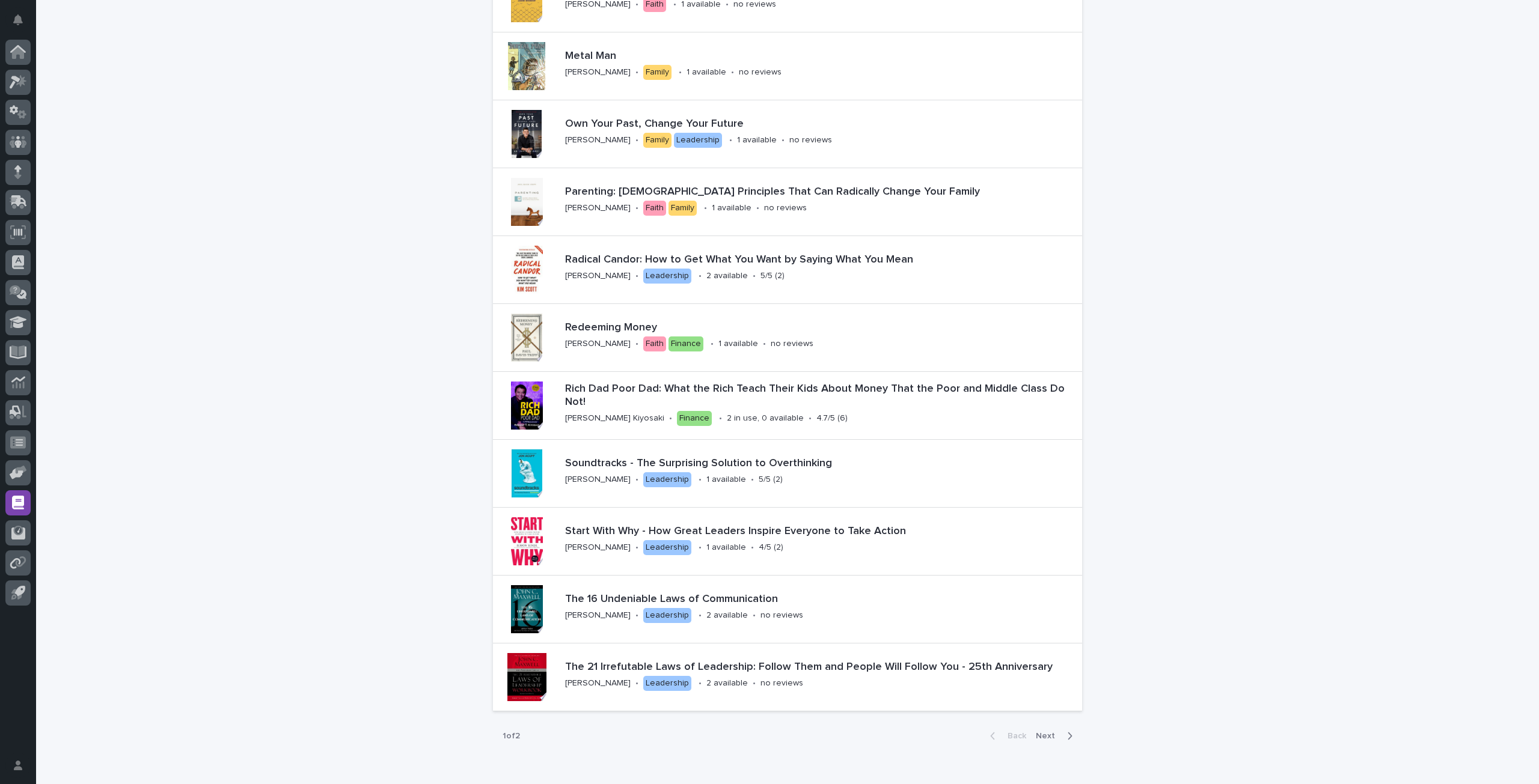
scroll to position [1506, 0]
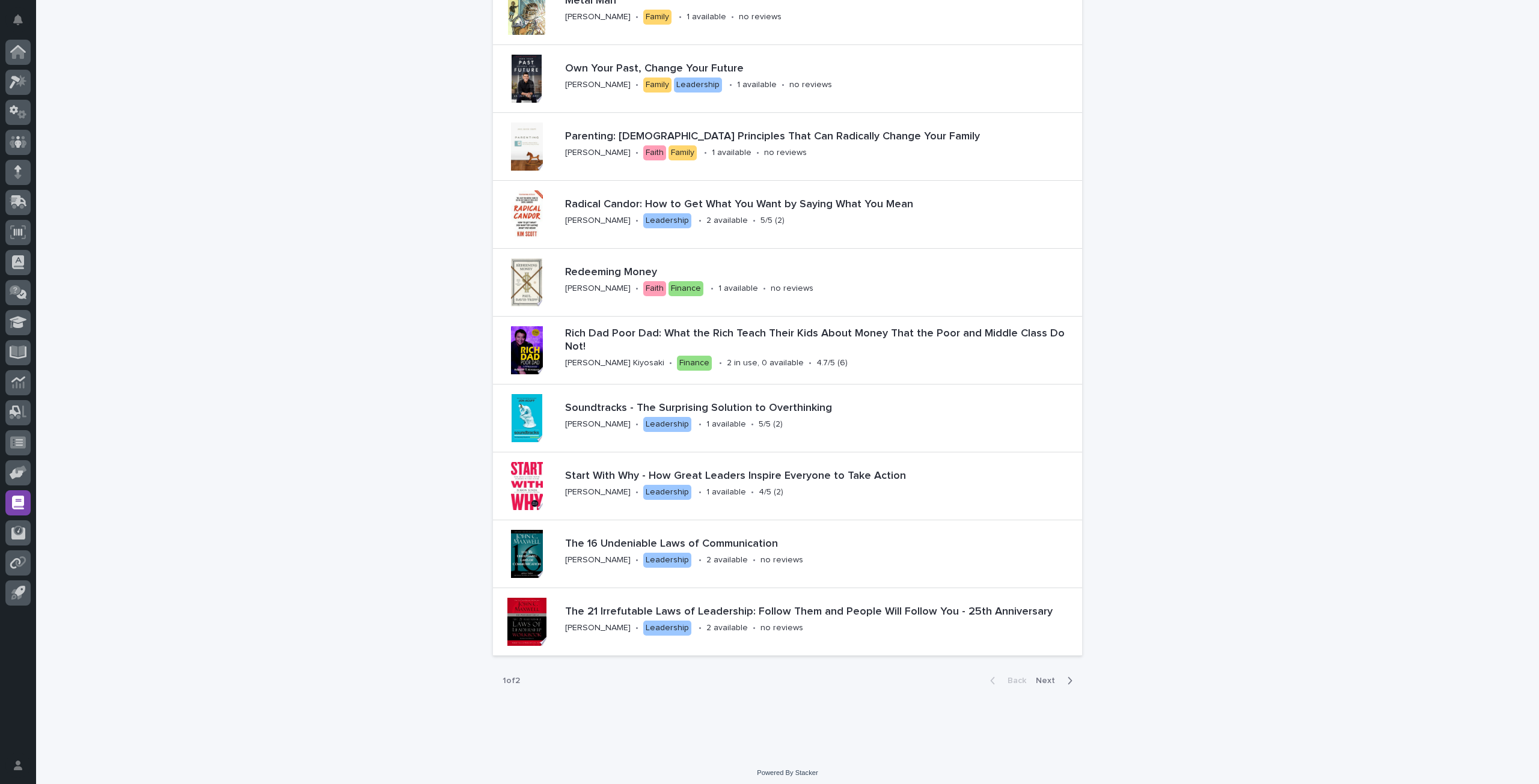
click at [1056, 677] on span "Next" at bounding box center [1049, 680] width 27 height 8
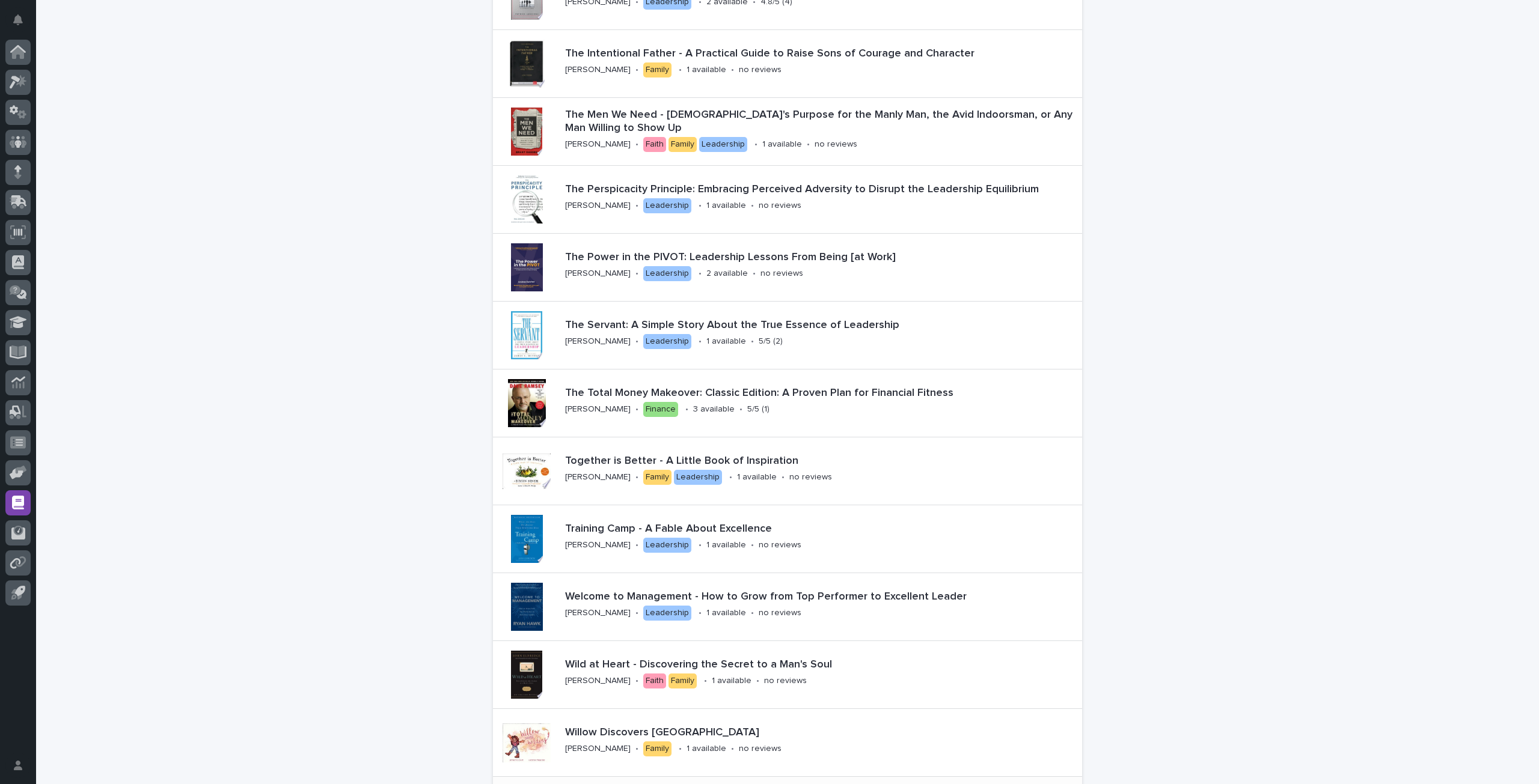
scroll to position [964, 0]
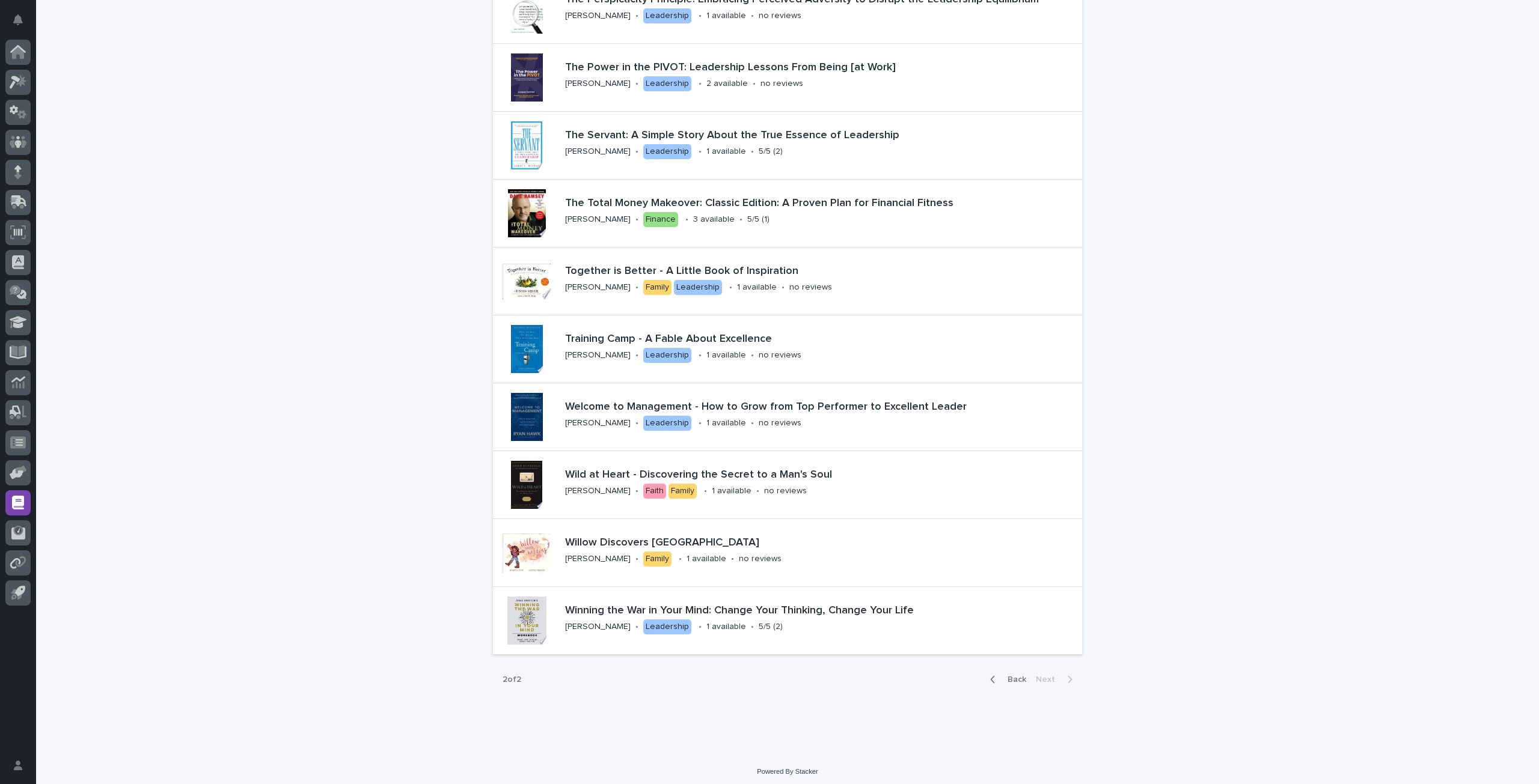
click at [1003, 676] on span "Back" at bounding box center [1013, 679] width 26 height 8
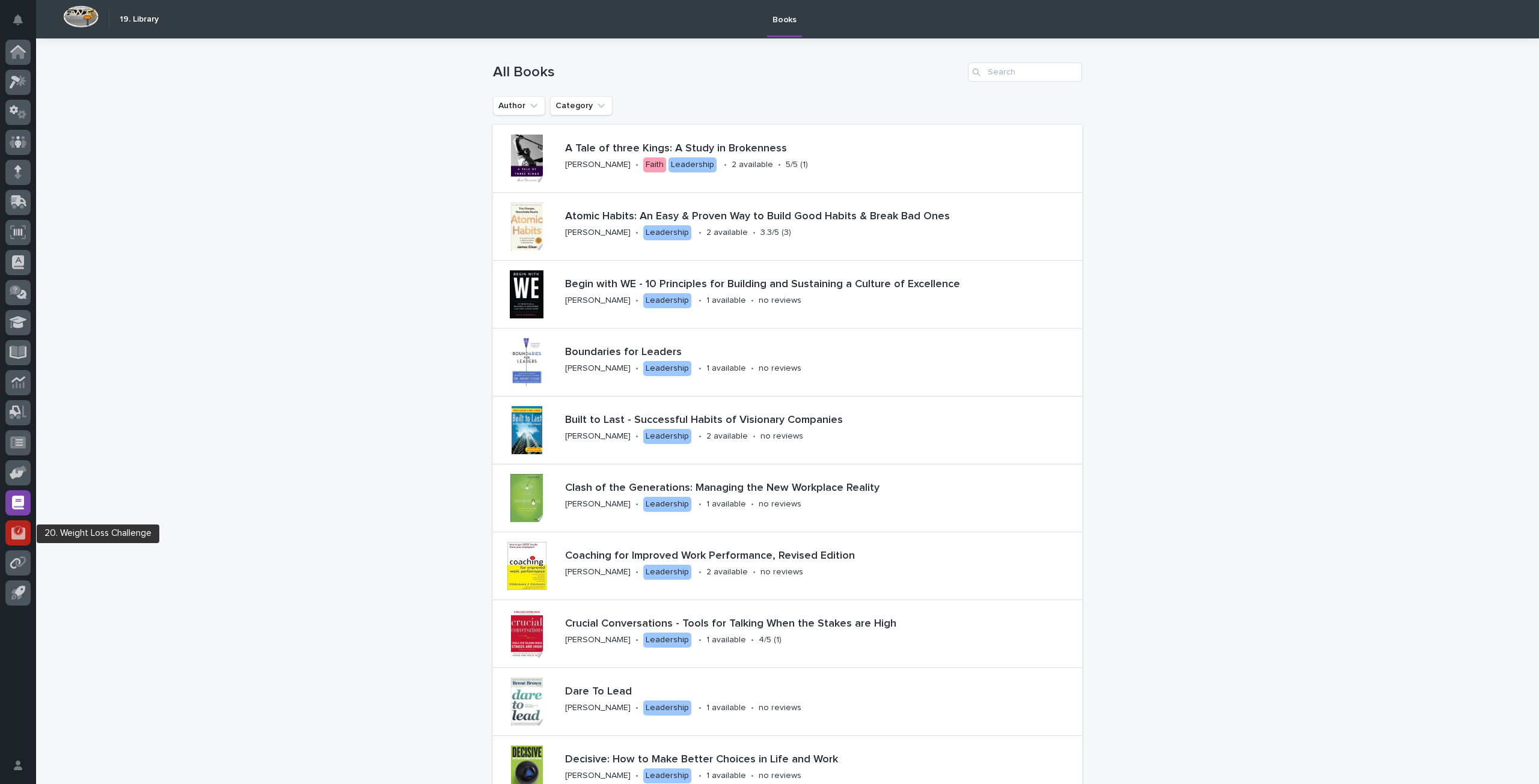
click at [18, 528] on icon at bounding box center [18, 533] width 13 height 13
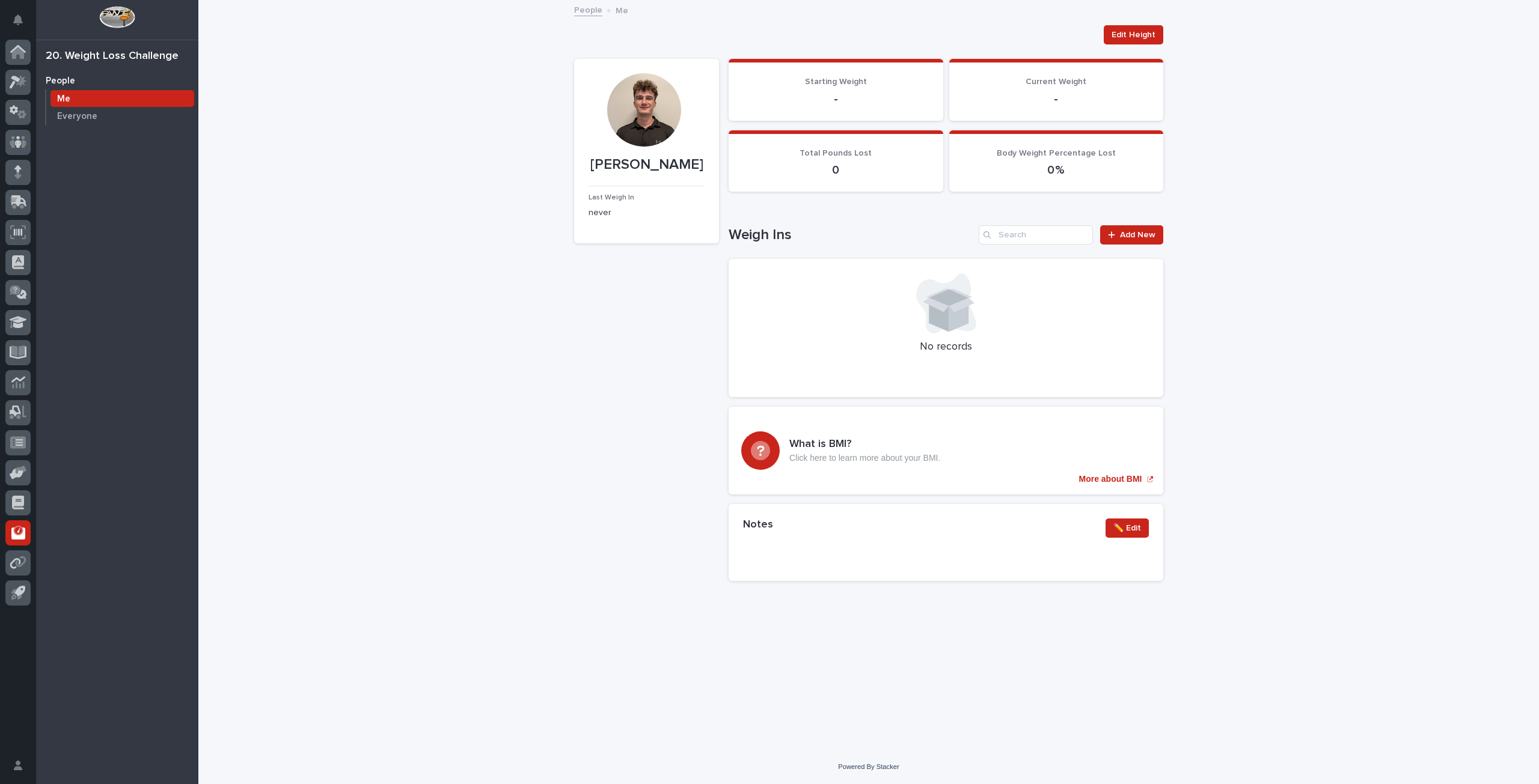
click at [589, 15] on link "People" at bounding box center [588, 9] width 29 height 13
click at [92, 120] on p "Everyone" at bounding box center [77, 116] width 40 height 11
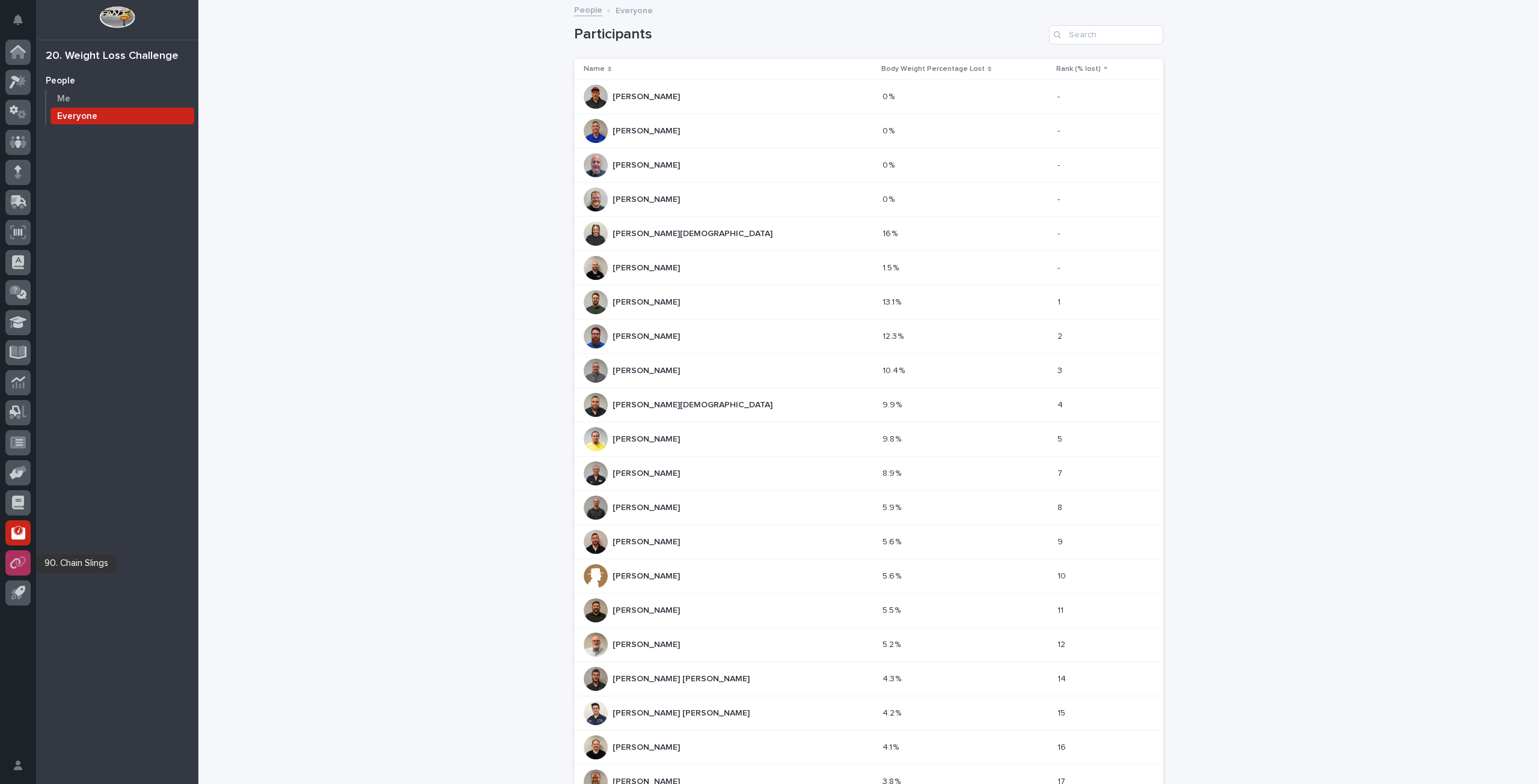
click at [5, 558] on link at bounding box center [18, 563] width 25 height 25
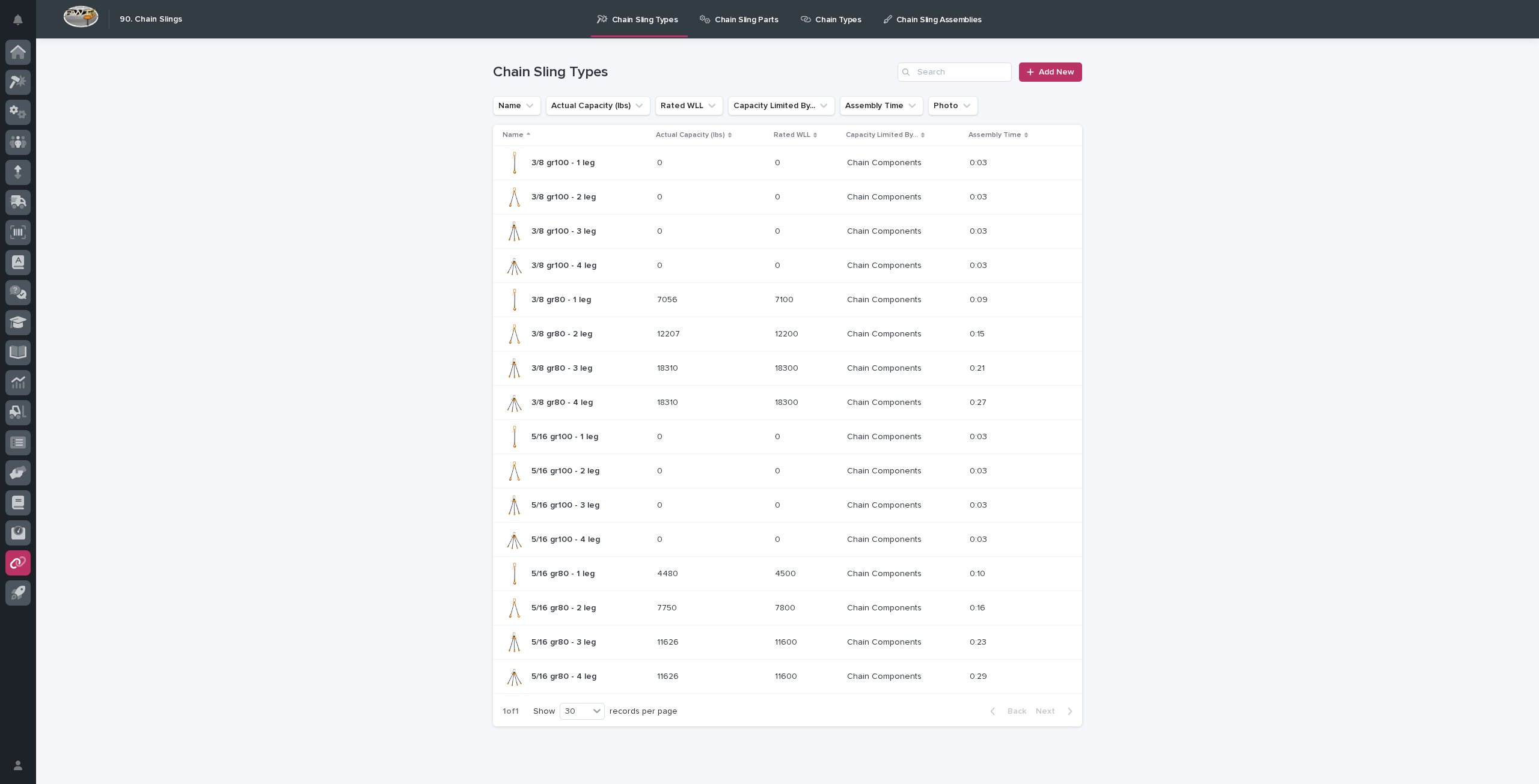
click at [411, 439] on div "Loading... Saving… Loading... Saving… Chain Sling Types Add New Name Actual Cap…" at bounding box center [787, 417] width 1503 height 758
click at [18, 586] on icon at bounding box center [18, 592] width 13 height 13
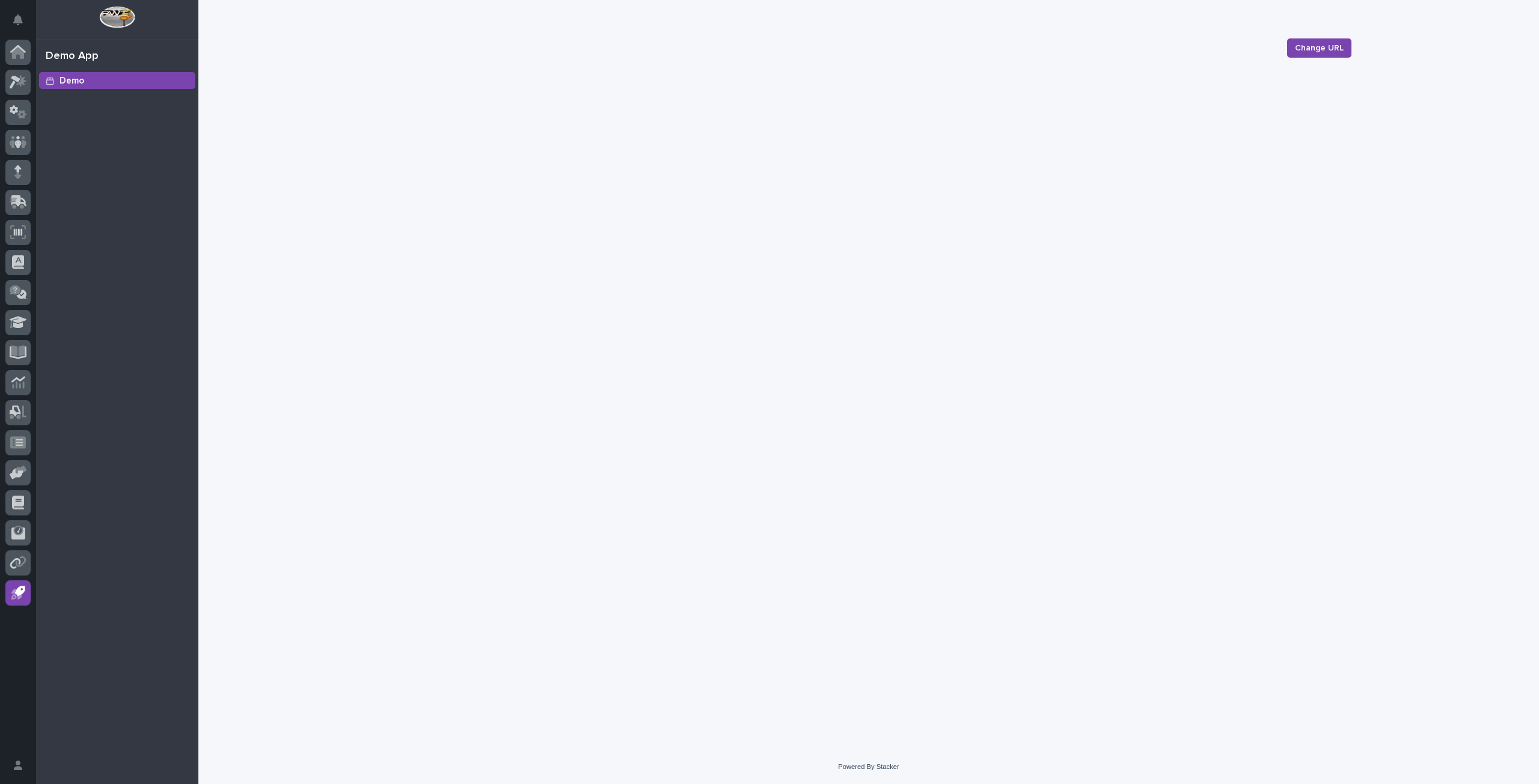
click at [715, 635] on div "Loading... Saving… Loading... Saving… Change URL Change URL Sorry, there was an…" at bounding box center [868, 360] width 977 height 720
click at [125, 652] on div "Demo" at bounding box center [116, 428] width 162 height 713
click at [10, 17] on button "Notifications" at bounding box center [18, 20] width 25 height 25
click at [133, 343] on div "Demo" at bounding box center [116, 428] width 162 height 713
click at [83, 744] on div "Demo" at bounding box center [116, 428] width 162 height 713
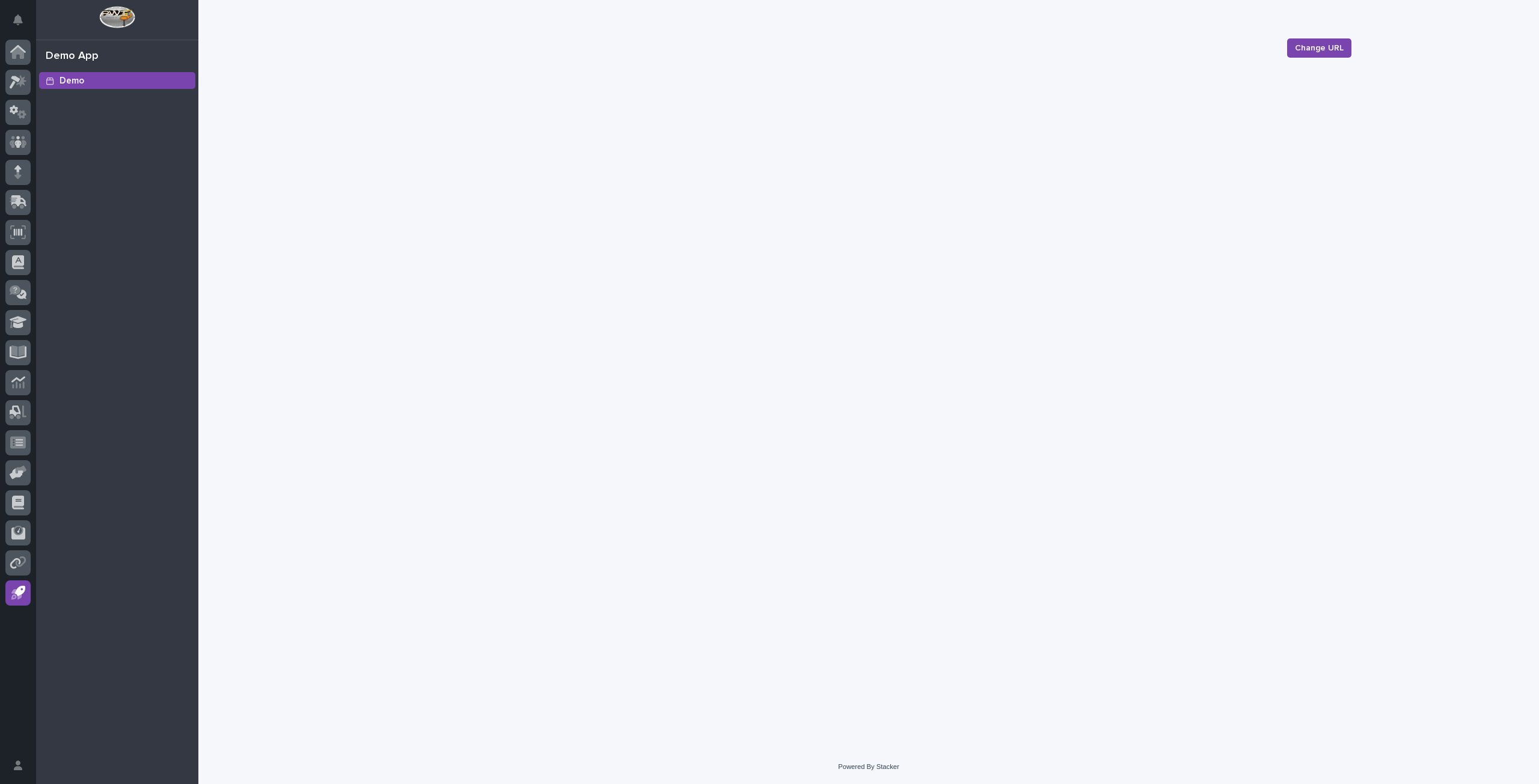
click at [246, 205] on div "Loading... Saving… Loading... Saving… Change URL Change URL Sorry, there was an…" at bounding box center [869, 375] width 1341 height 750
click at [11, 109] on icon at bounding box center [13, 110] width 8 height 9
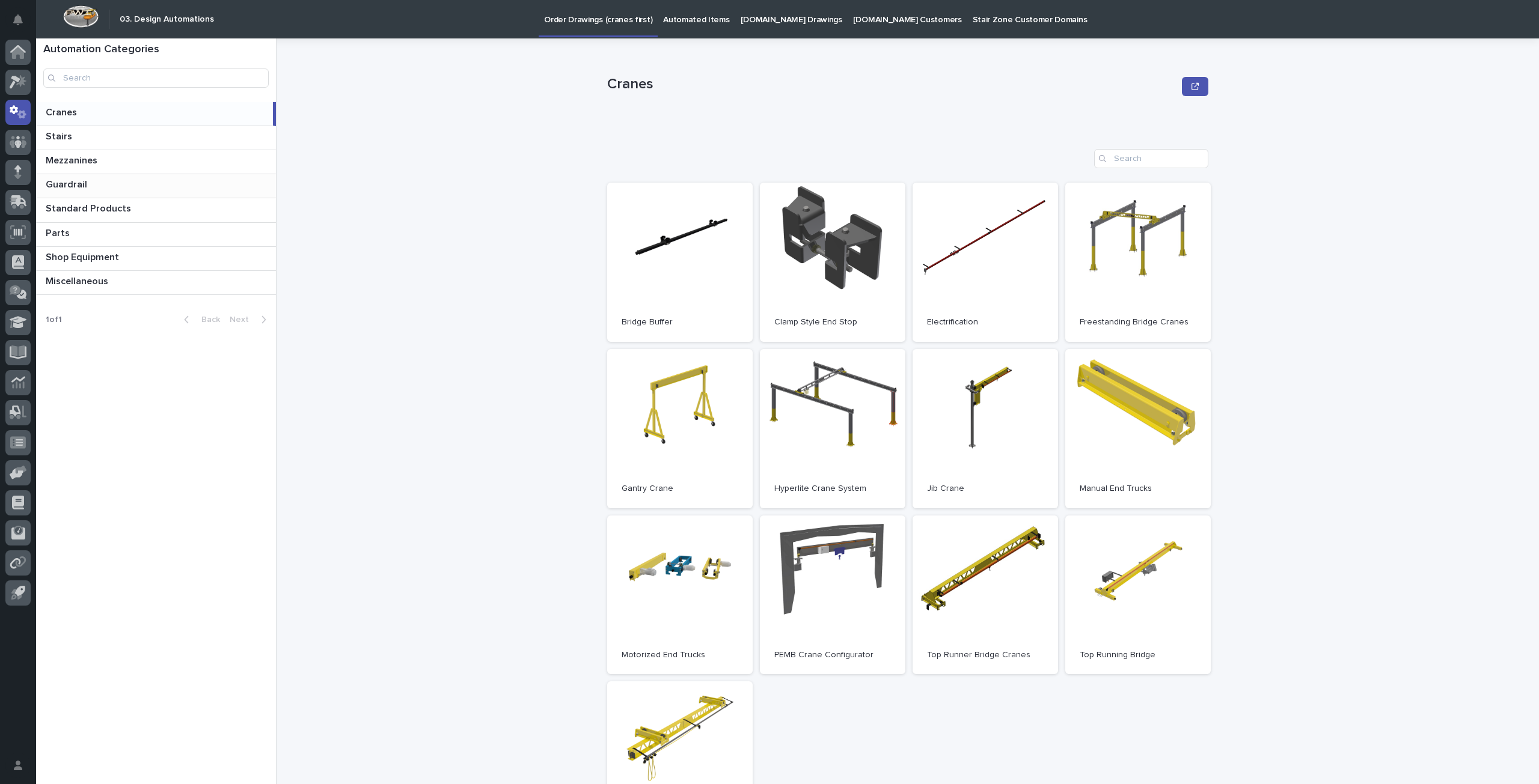
click at [76, 186] on p "Guardrail" at bounding box center [67, 183] width 44 height 13
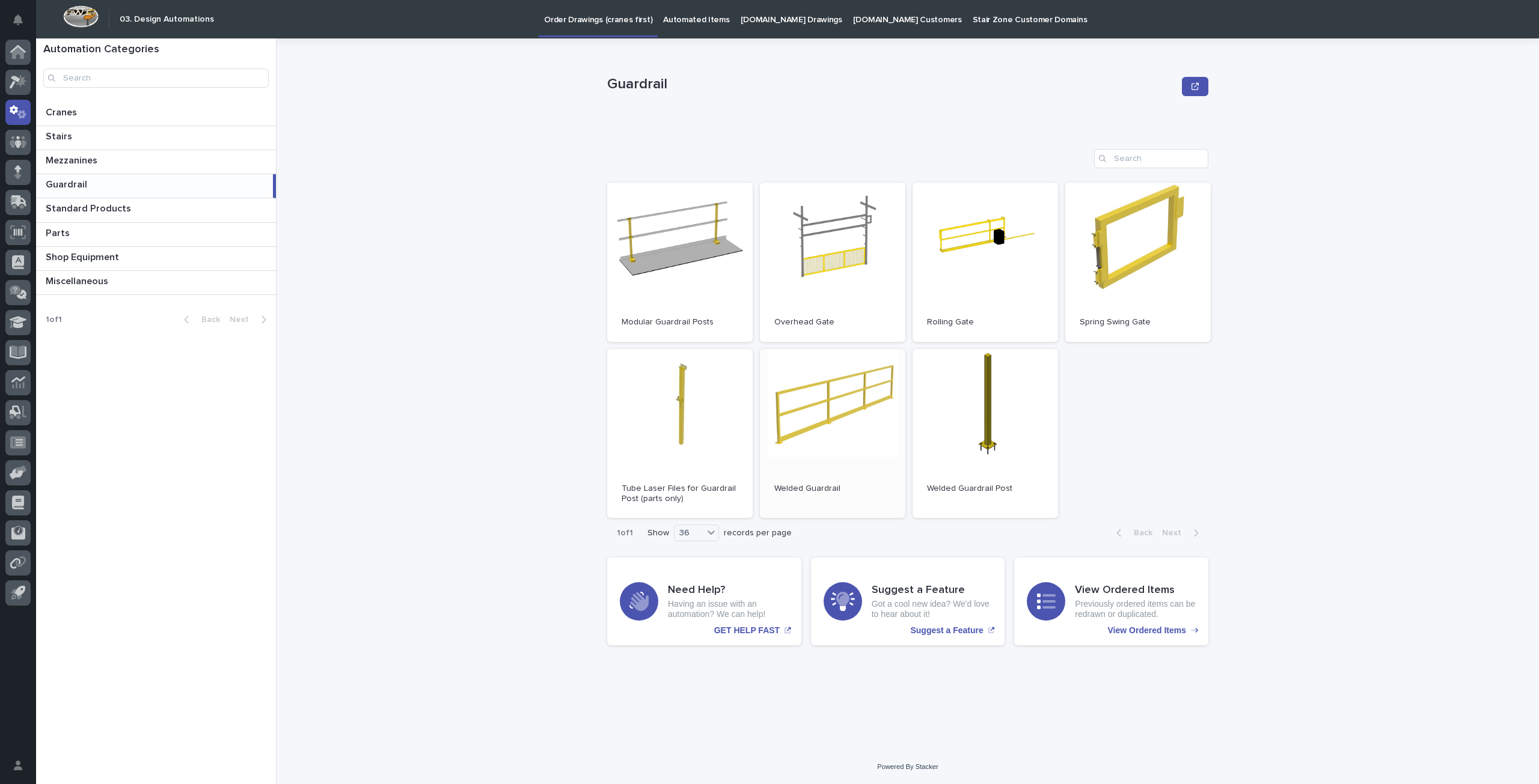
click at [838, 433] on span "Open" at bounding box center [833, 433] width 21 height 8
